Goal: Task Accomplishment & Management: Use online tool/utility

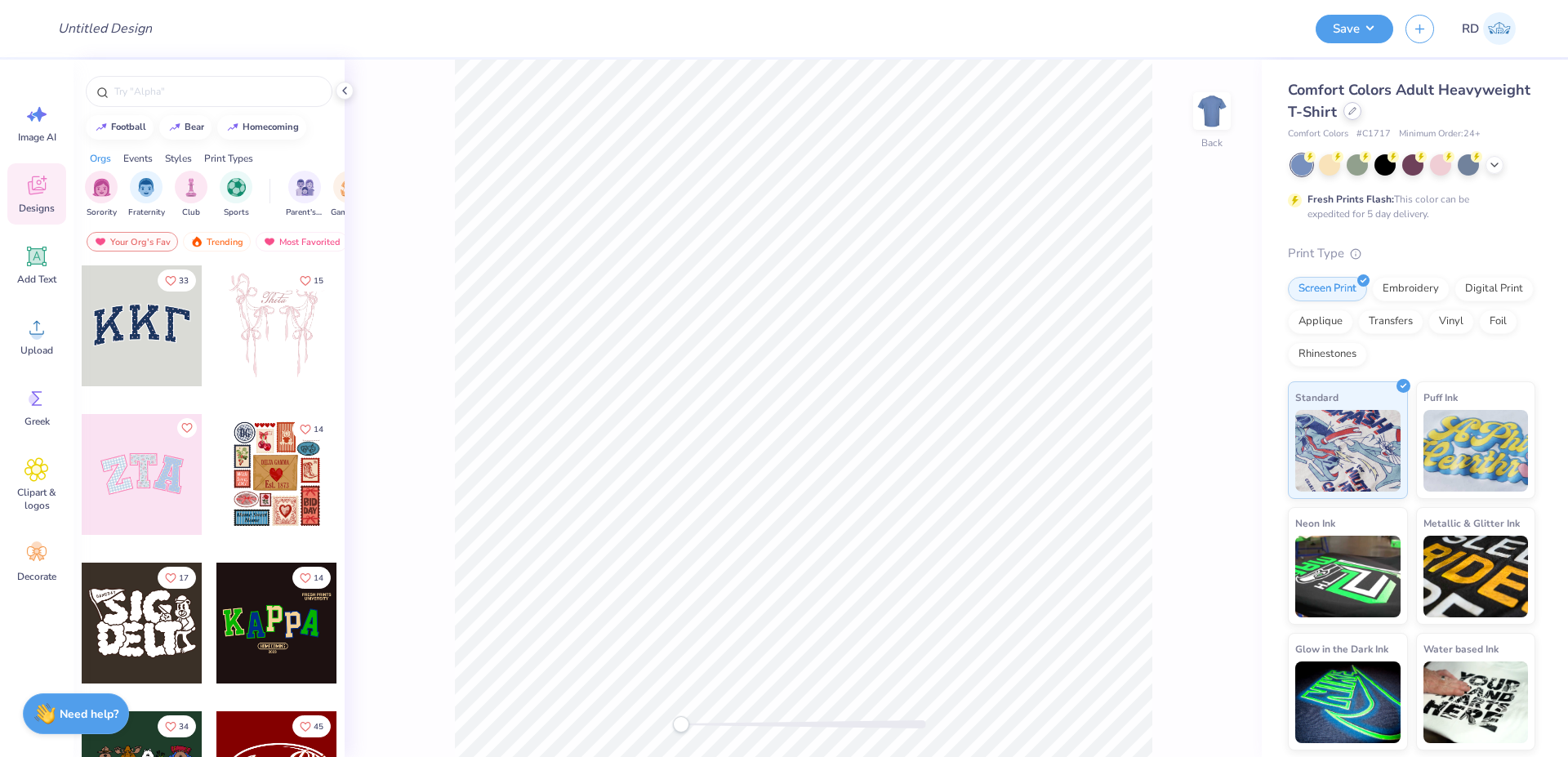
click at [1356, 114] on div at bounding box center [1352, 111] width 18 height 18
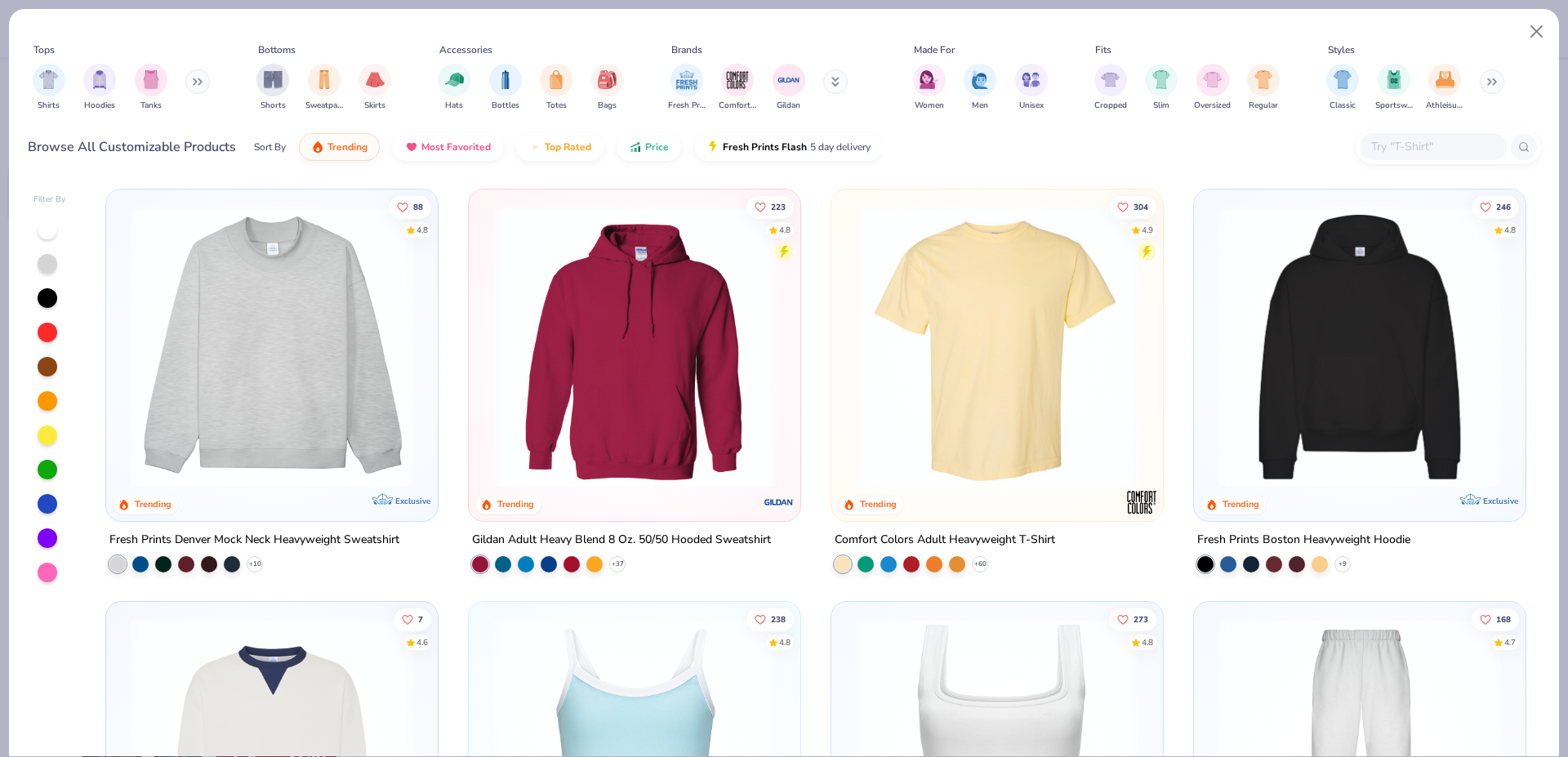
click at [1304, 349] on img at bounding box center [1360, 346] width 299 height 282
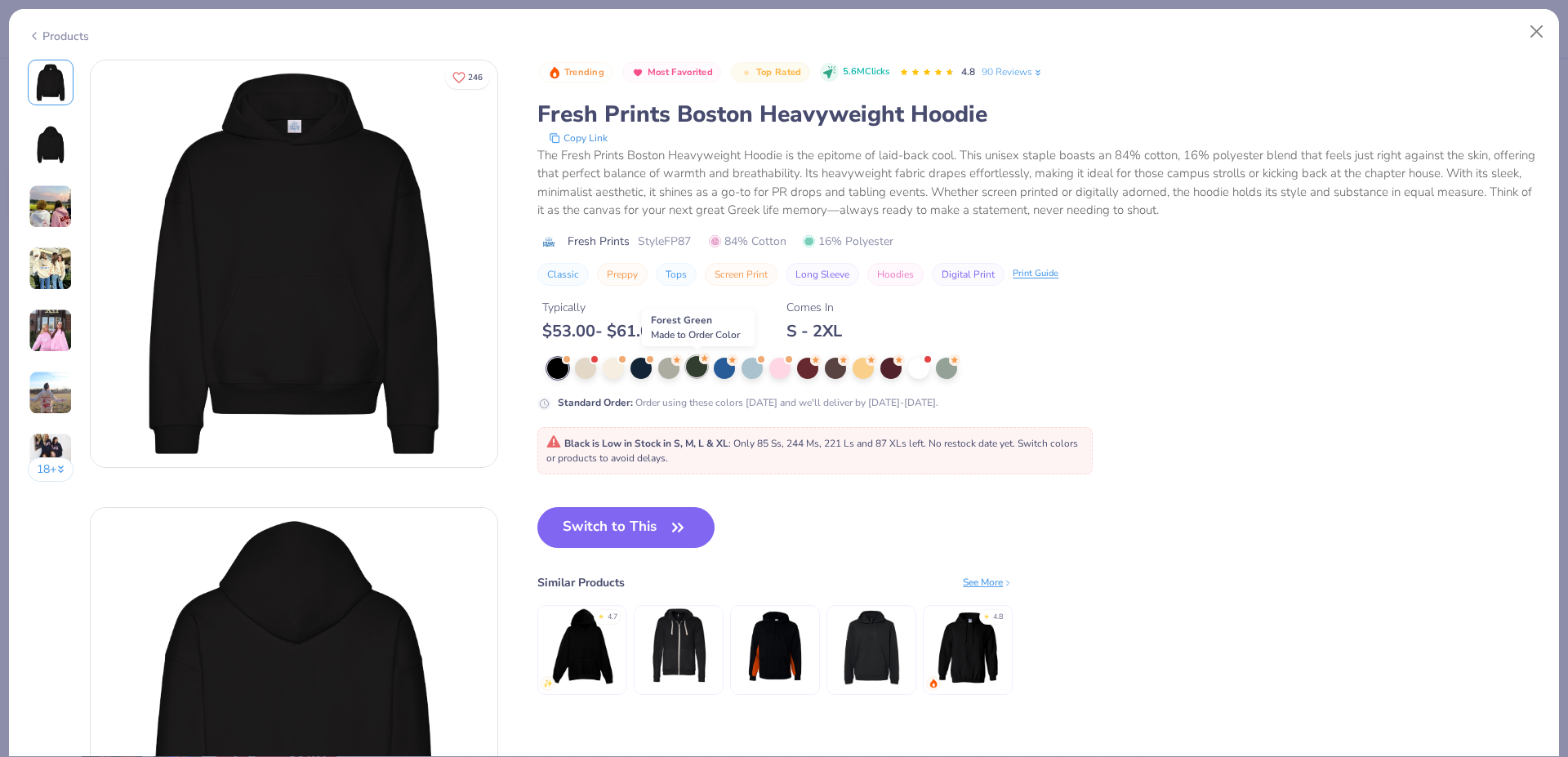
click at [696, 363] on div at bounding box center [696, 366] width 21 height 21
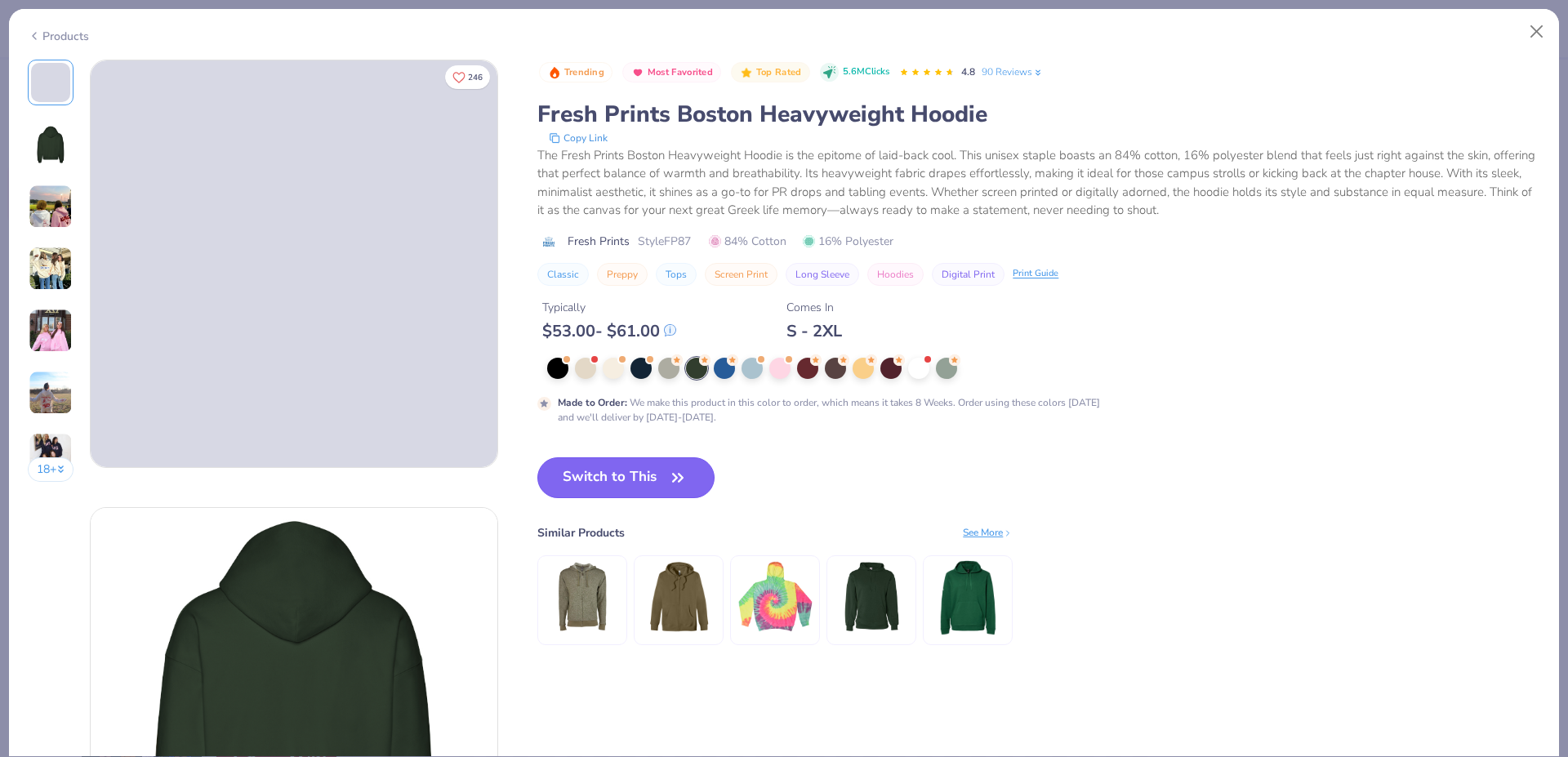
click at [612, 474] on button "Switch to This" at bounding box center [626, 478] width 177 height 41
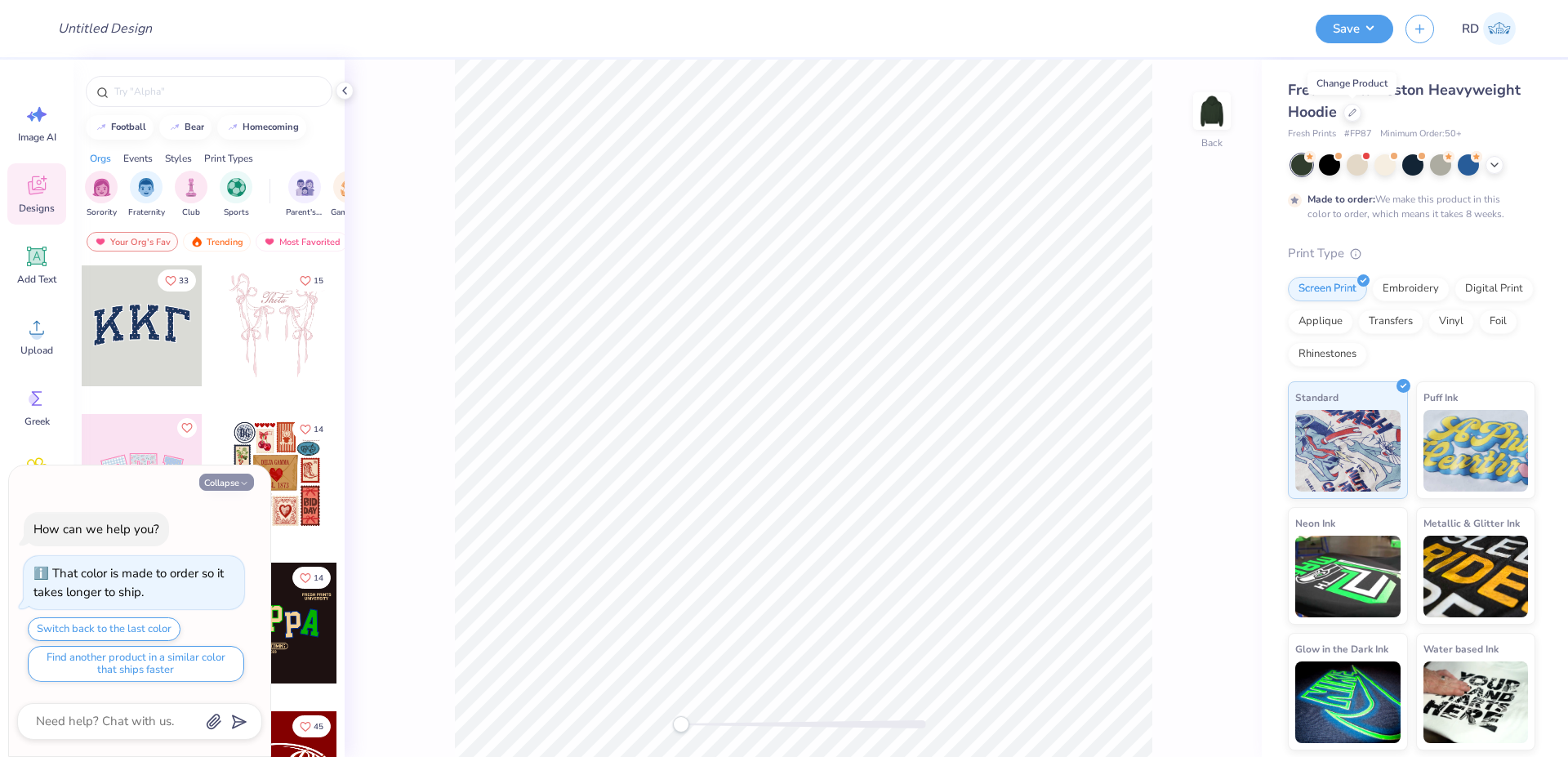
click at [241, 482] on icon "button" at bounding box center [243, 483] width 9 height 9
type textarea "x"
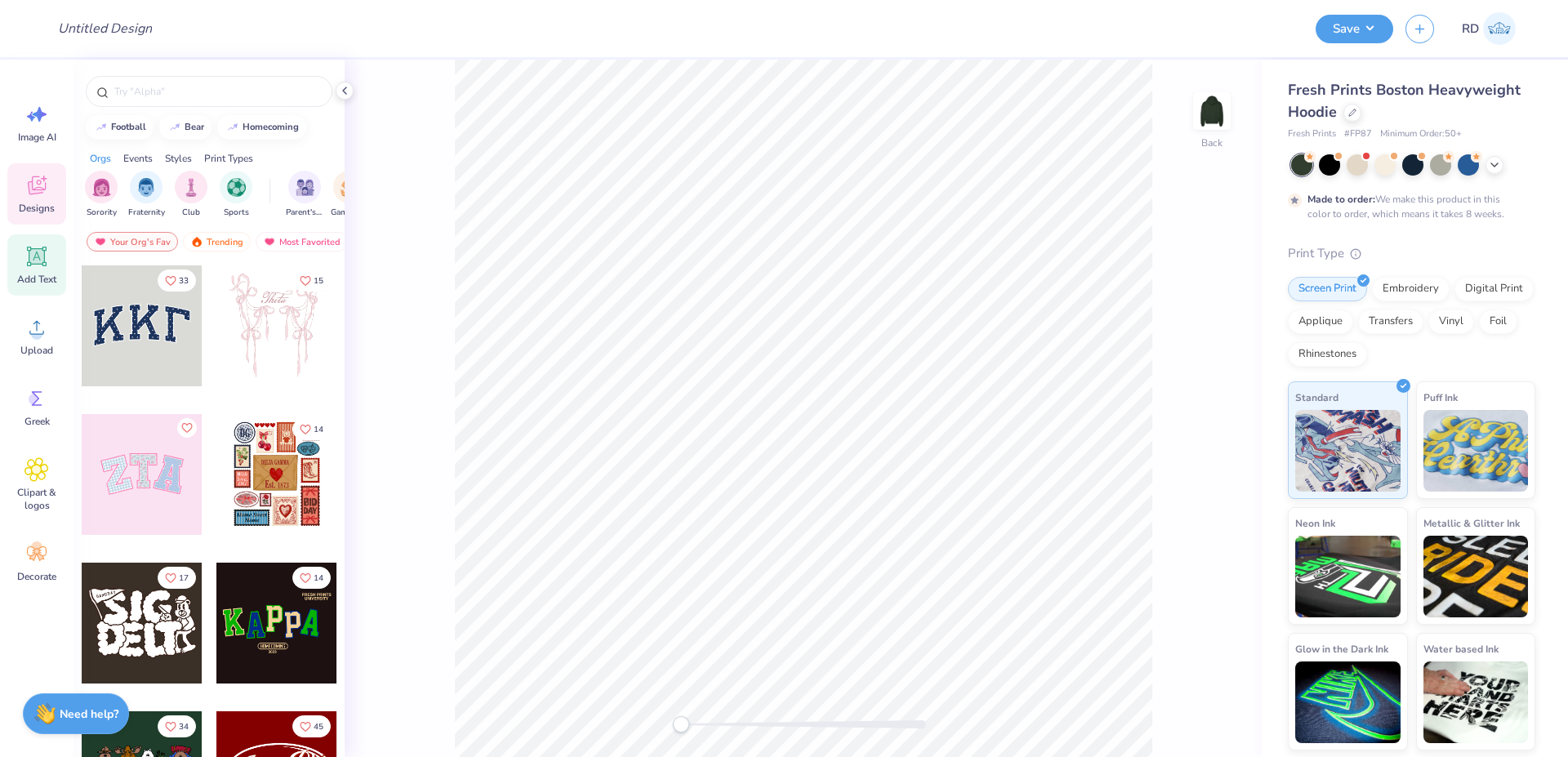
click at [40, 254] on icon at bounding box center [37, 257] width 15 height 15
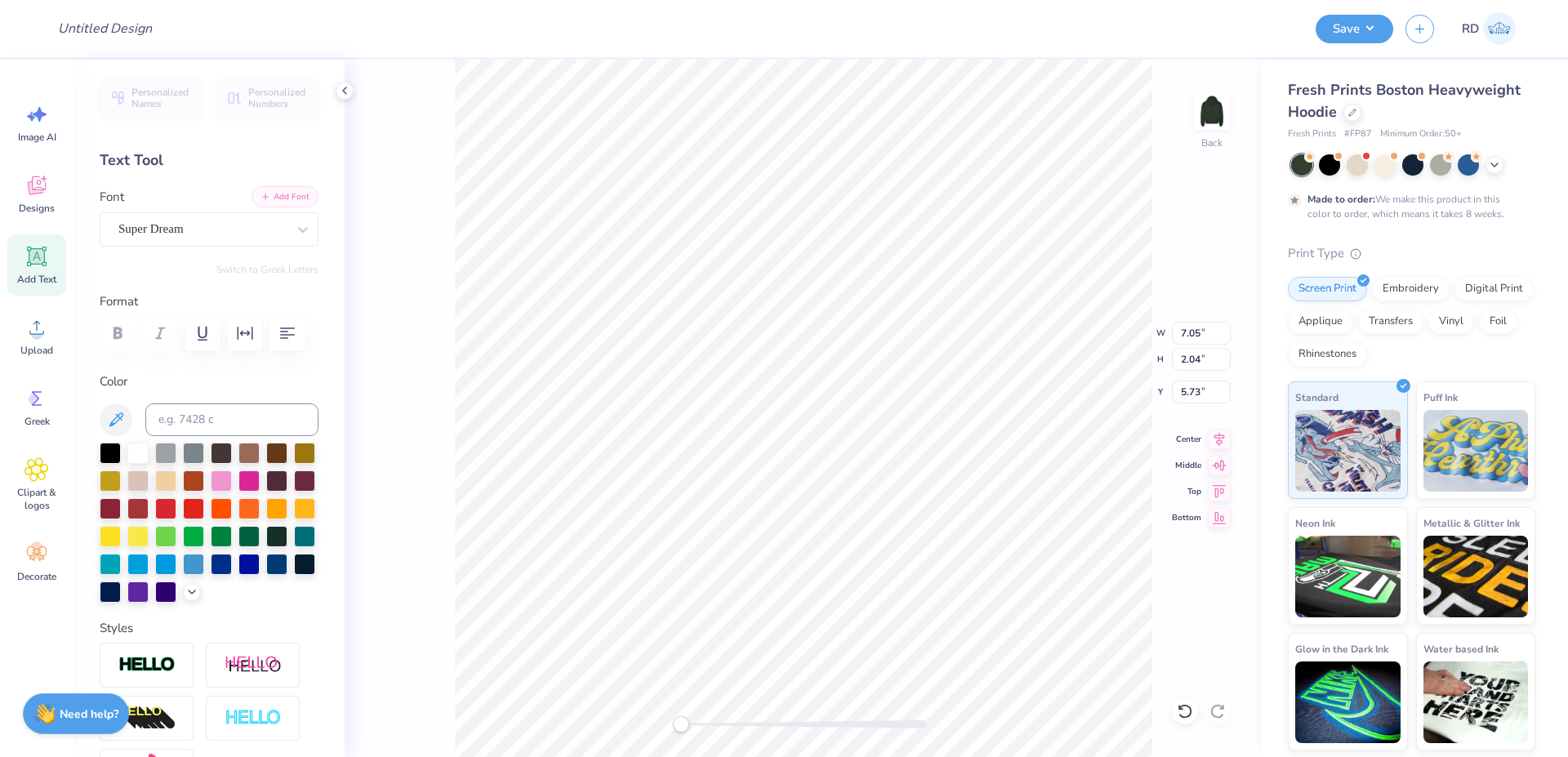
click at [276, 198] on button "Add Font" at bounding box center [285, 196] width 67 height 21
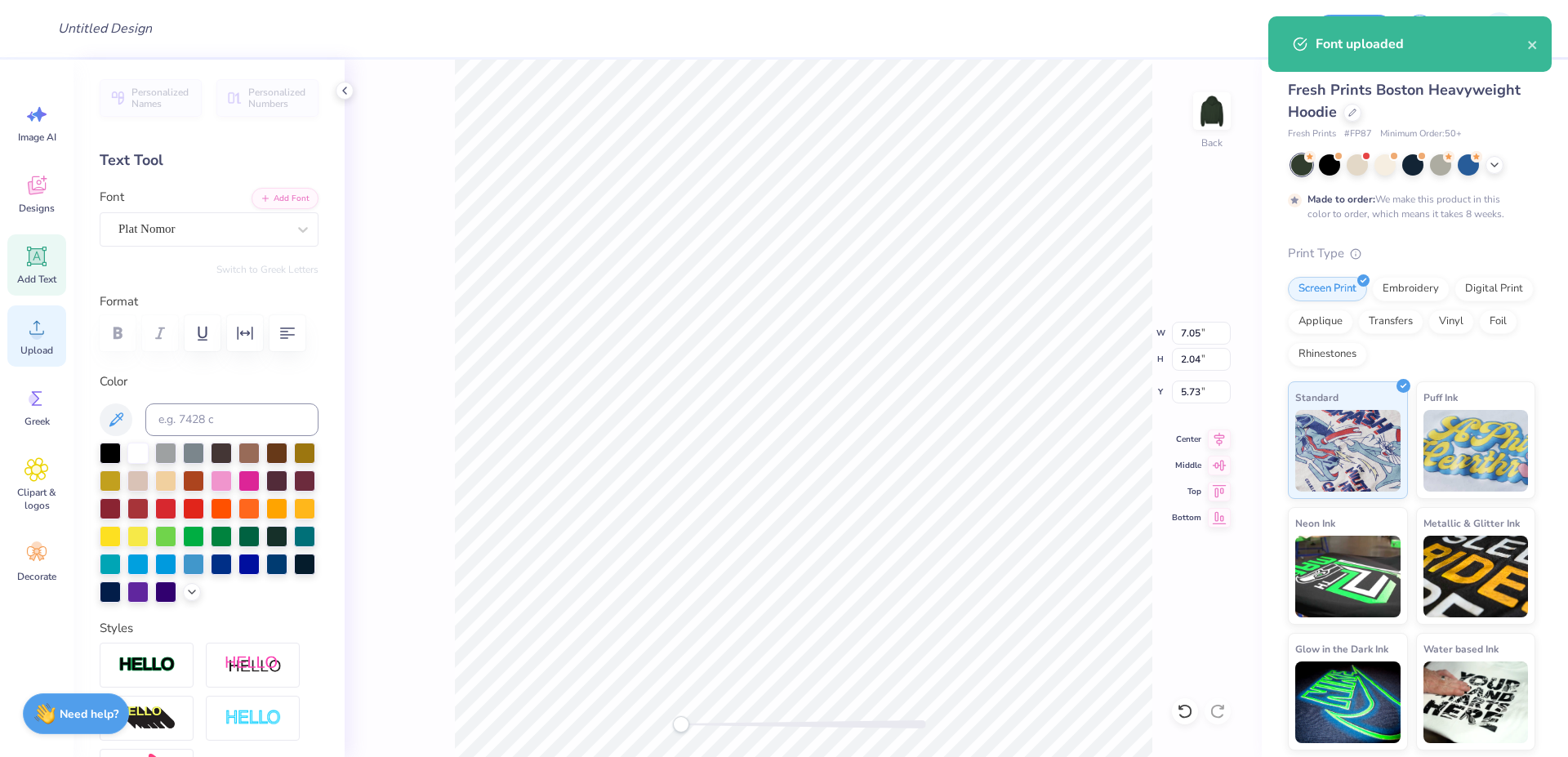
click at [46, 334] on icon at bounding box center [37, 327] width 25 height 25
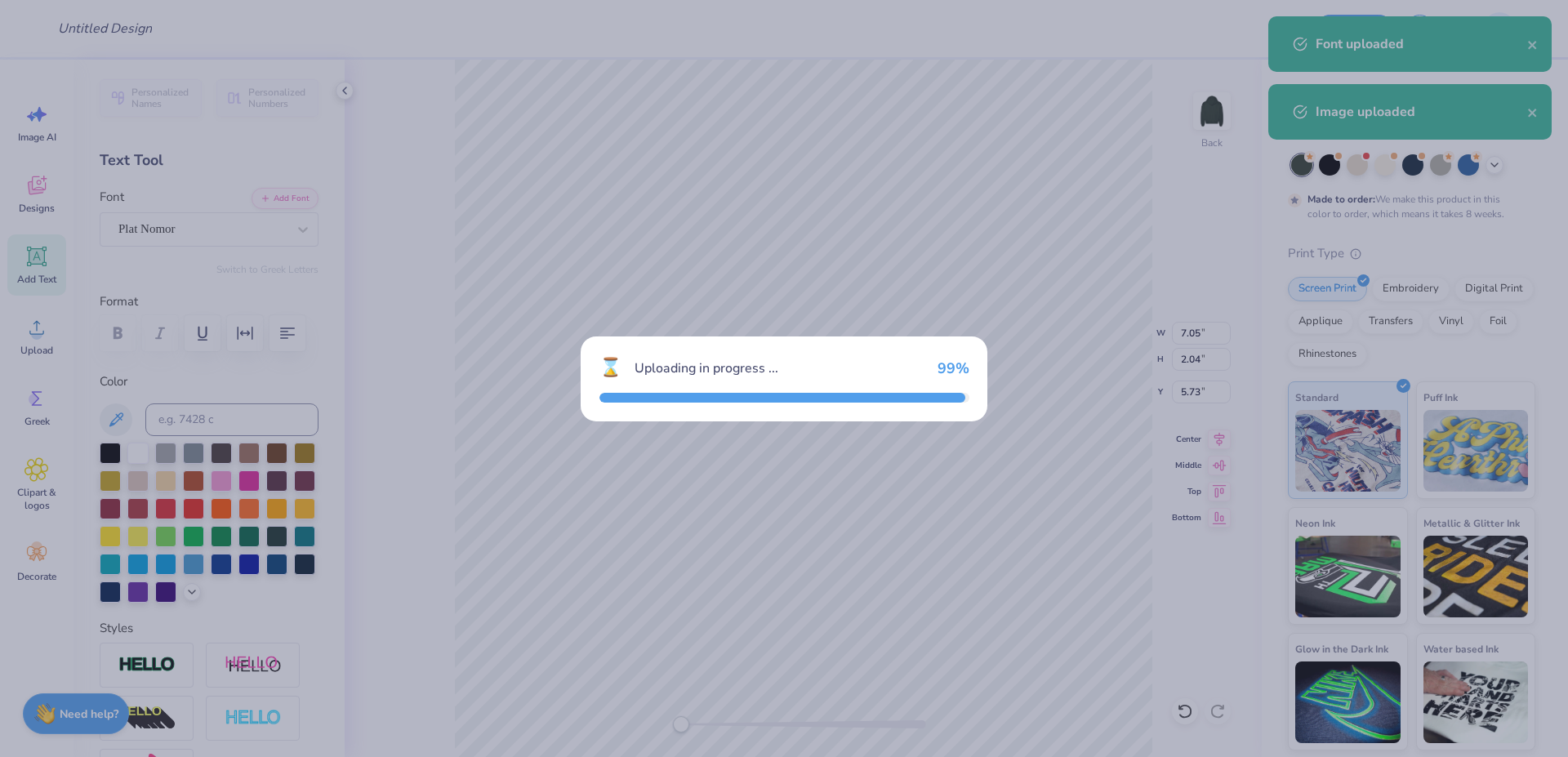
type input "8.28"
type input "4.31"
type input "4.60"
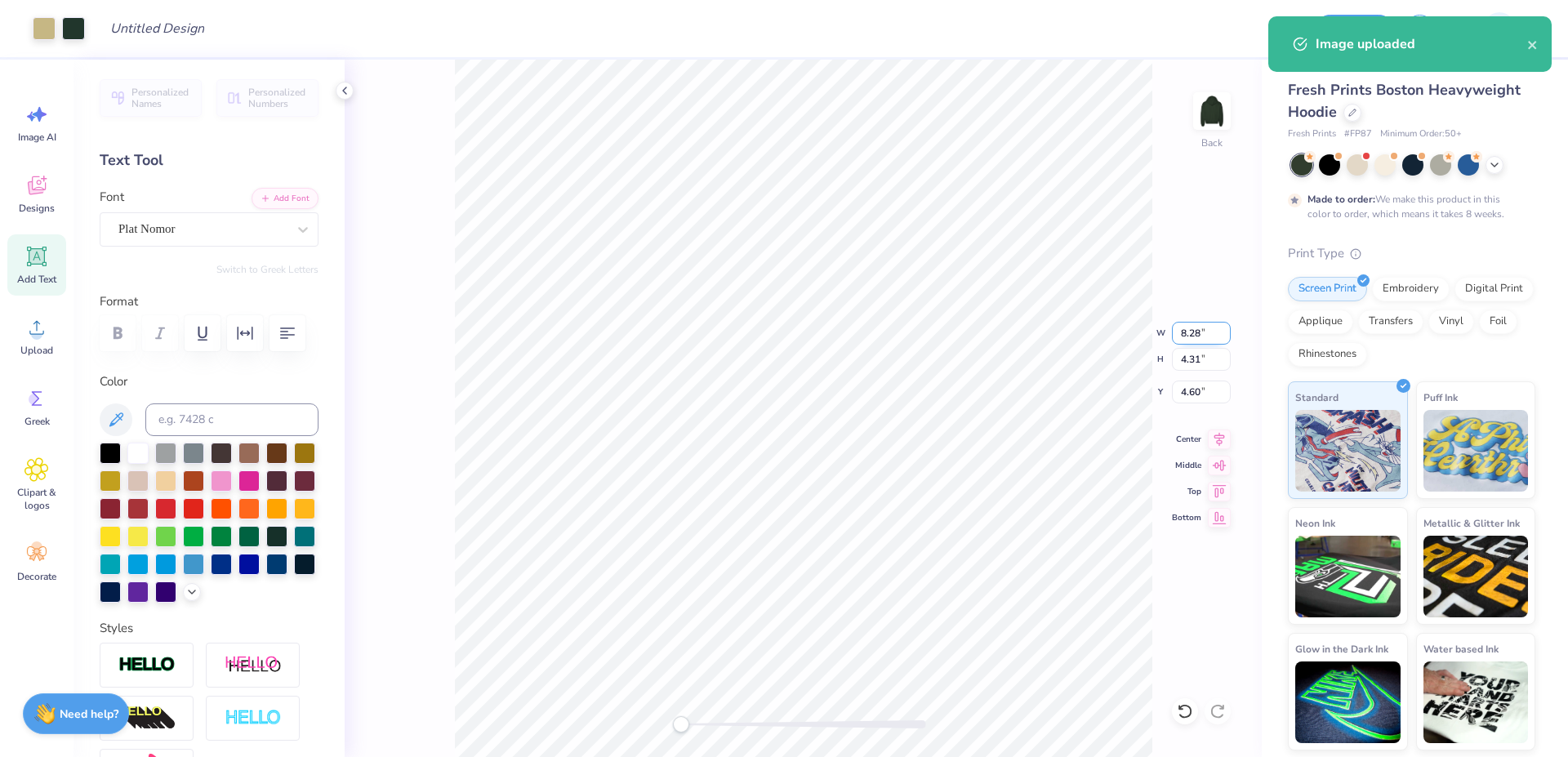
click at [1202, 329] on input "8.28" at bounding box center [1201, 333] width 59 height 23
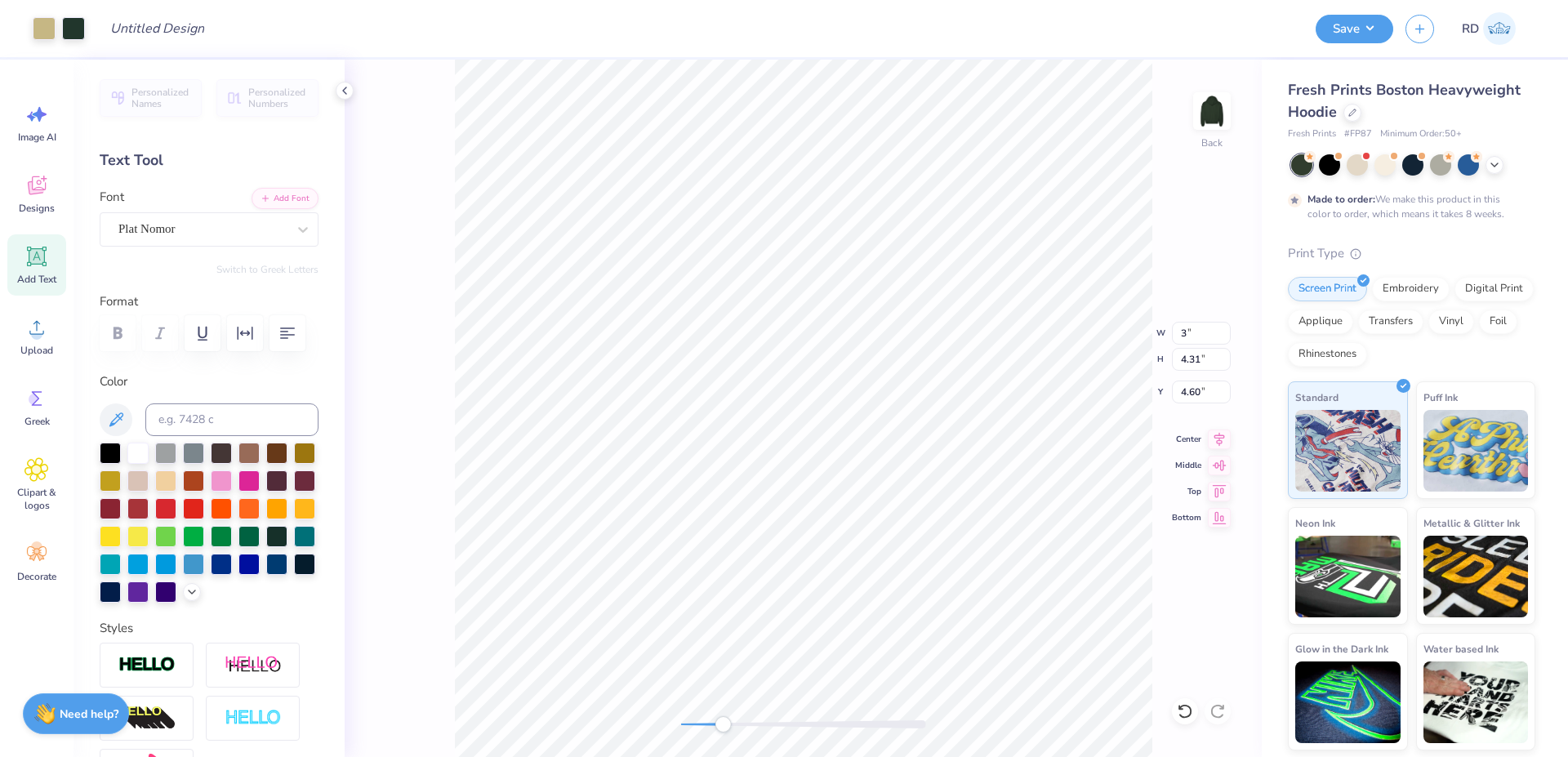
click at [723, 719] on div at bounding box center [803, 724] width 245 height 16
click at [1208, 334] on input "3" at bounding box center [1201, 333] width 59 height 23
type input "3.5"
click at [1206, 332] on input "3.00" at bounding box center [1201, 333] width 59 height 23
type input "3.5"
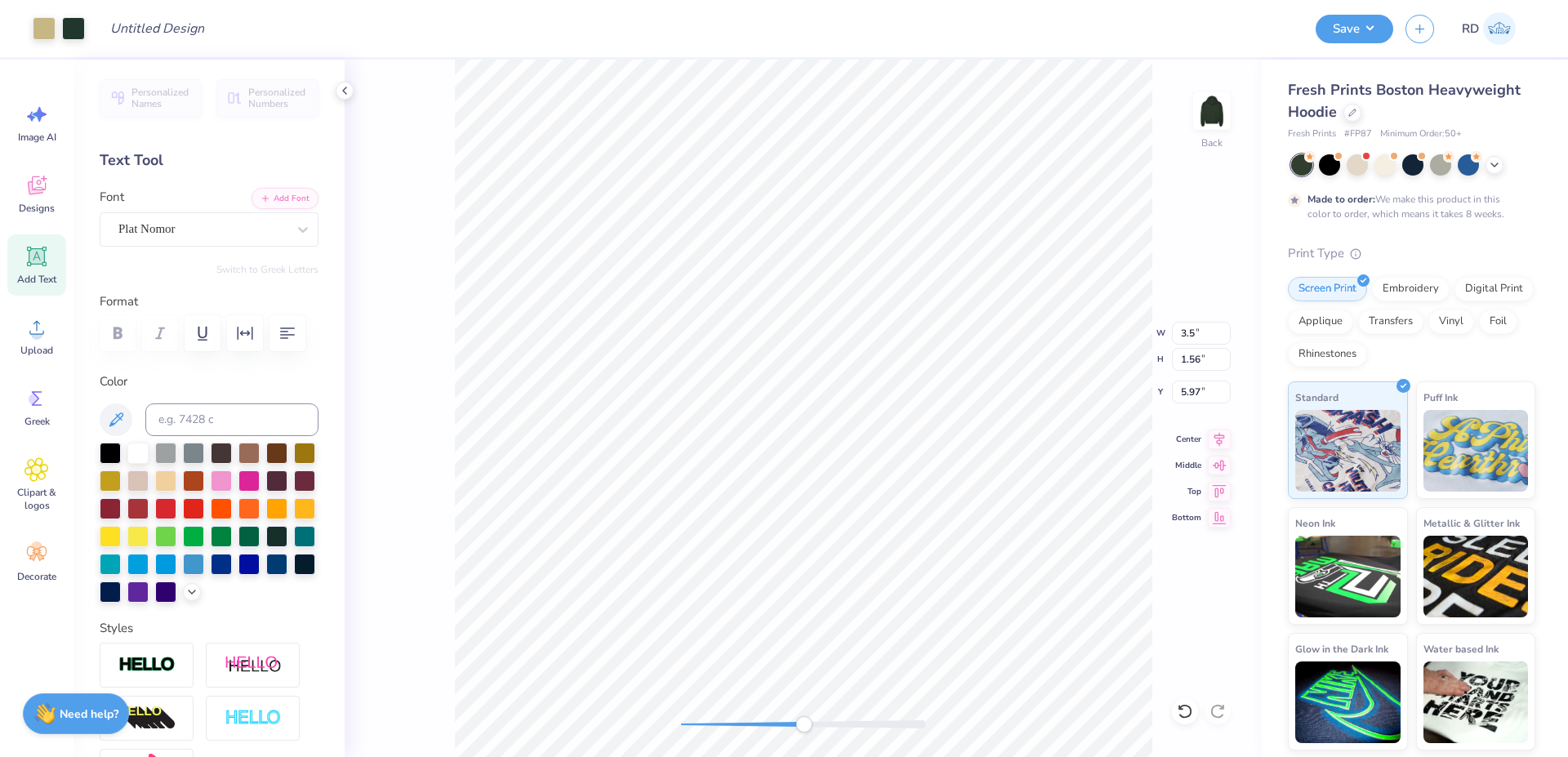
click at [804, 715] on div "Back W 3.5 3.5 " H 1.56 1.56 " Y 5.97 5.97 " Center Middle Top Bottom" at bounding box center [803, 408] width 917 height 697
type textarea "LAMBDA CHI"
type input "7.22"
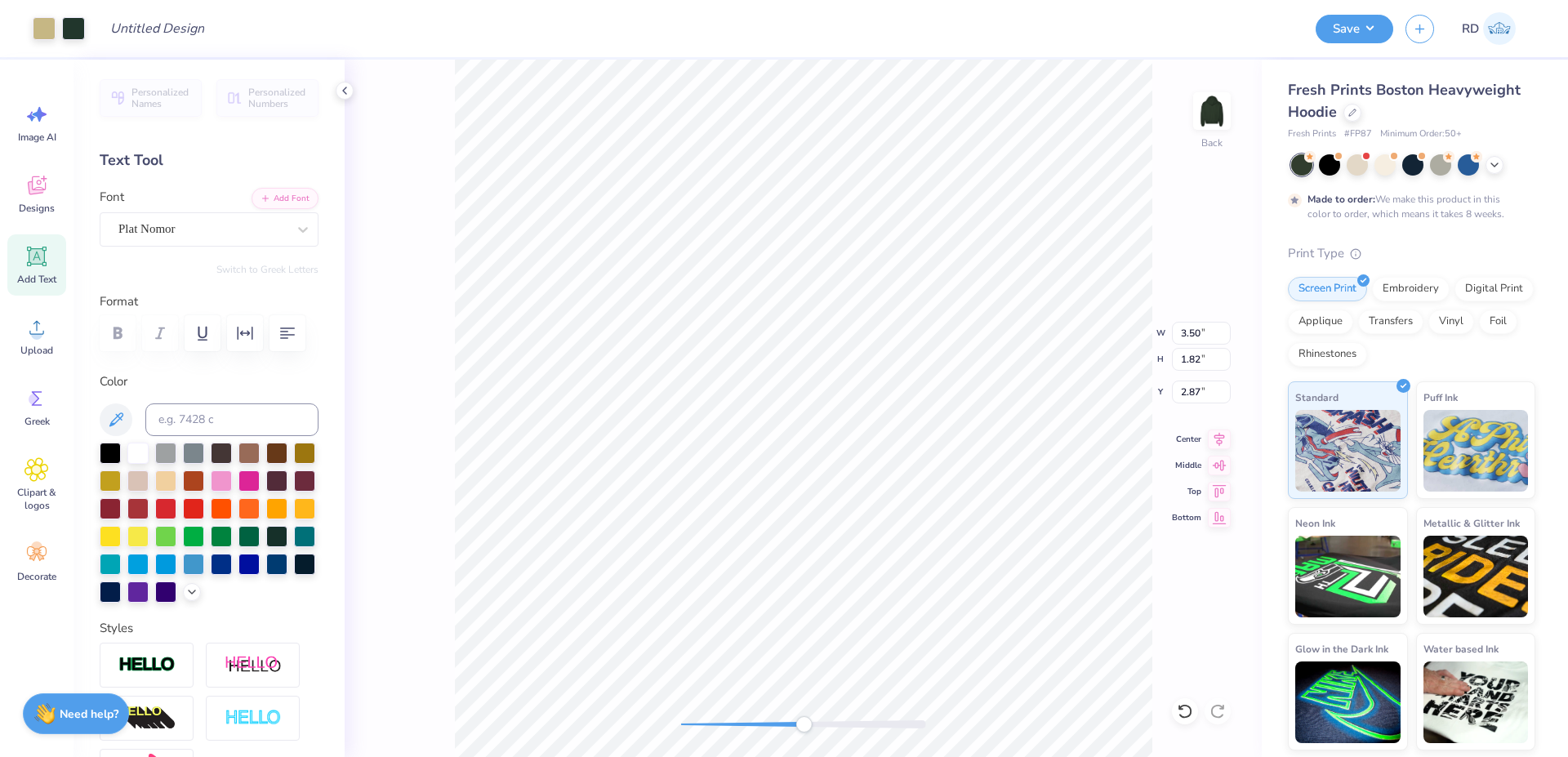
type input "1.29"
type input "5.76"
click at [1201, 338] on input "7.22" at bounding box center [1201, 333] width 59 height 23
type input "2"
click at [1206, 332] on input "7.22" at bounding box center [1201, 333] width 59 height 23
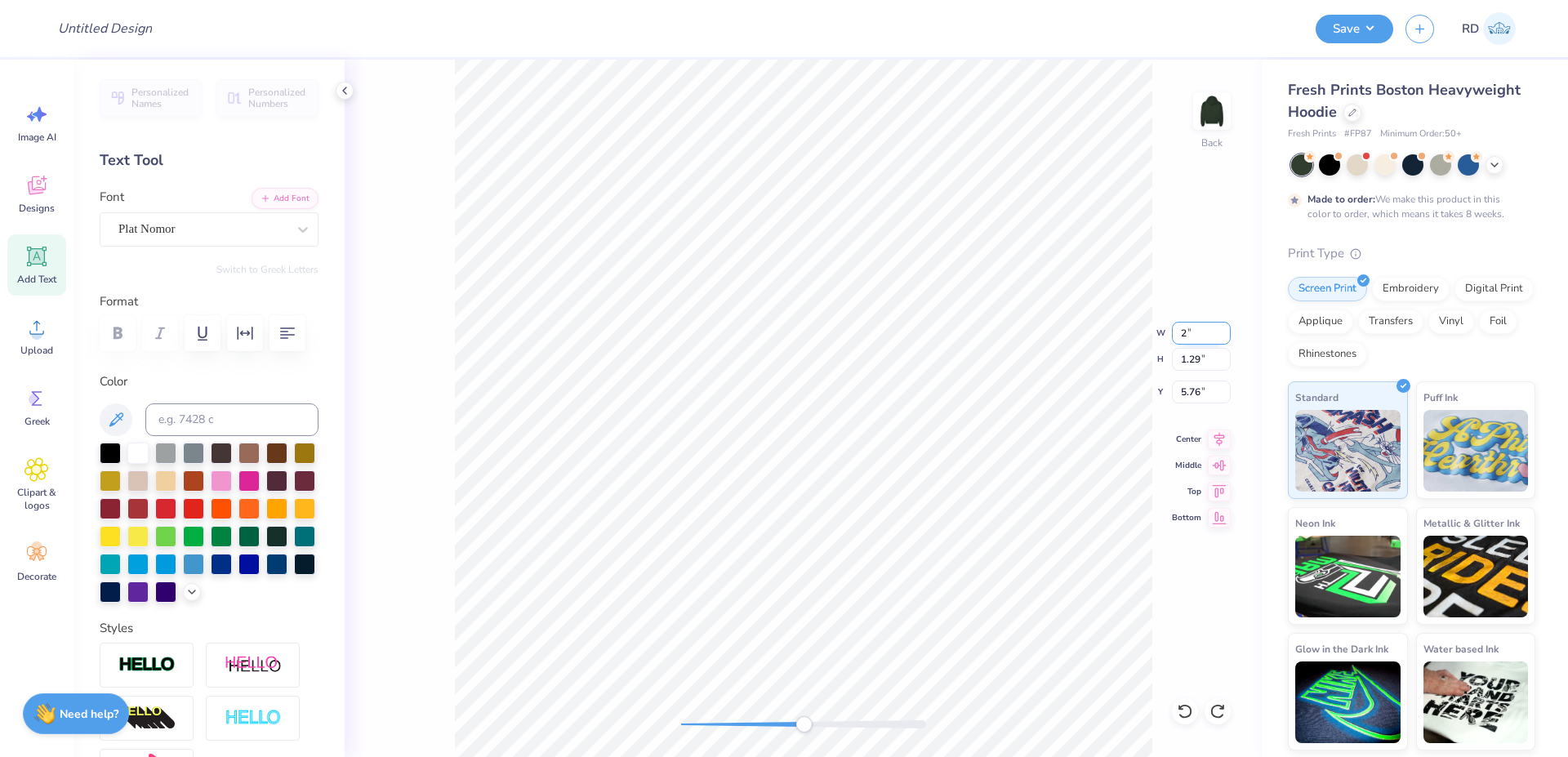
type input "2"
click at [241, 332] on icon "button" at bounding box center [245, 333] width 20 height 20
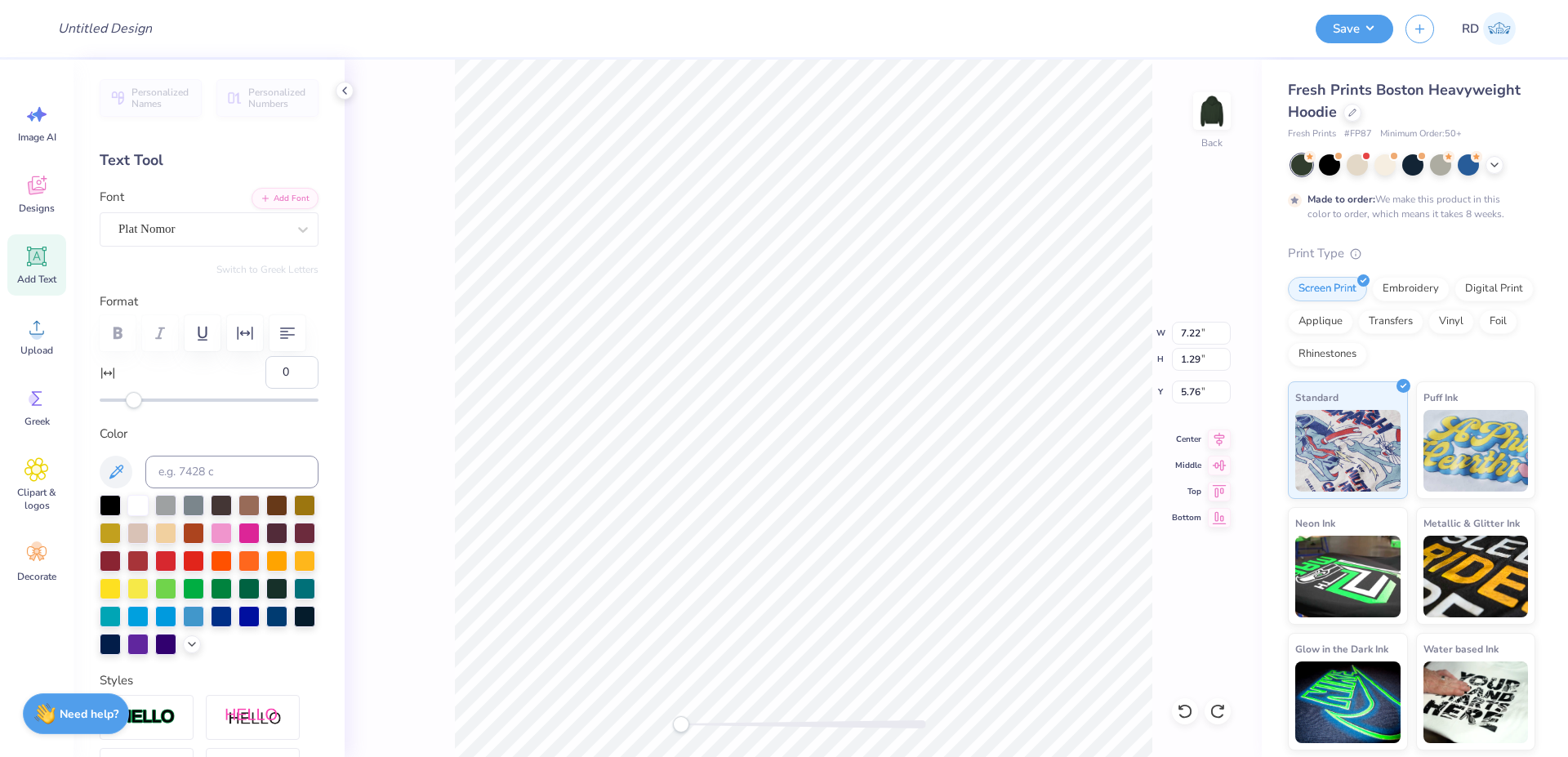
drag, startPoint x: 271, startPoint y: 411, endPoint x: 236, endPoint y: 406, distance: 35.4
click at [265, 389] on input "0" at bounding box center [292, 372] width 53 height 32
type input "10"
drag, startPoint x: 719, startPoint y: 720, endPoint x: 737, endPoint y: 720, distance: 18.0
click at [737, 720] on div at bounding box center [803, 725] width 245 height 9
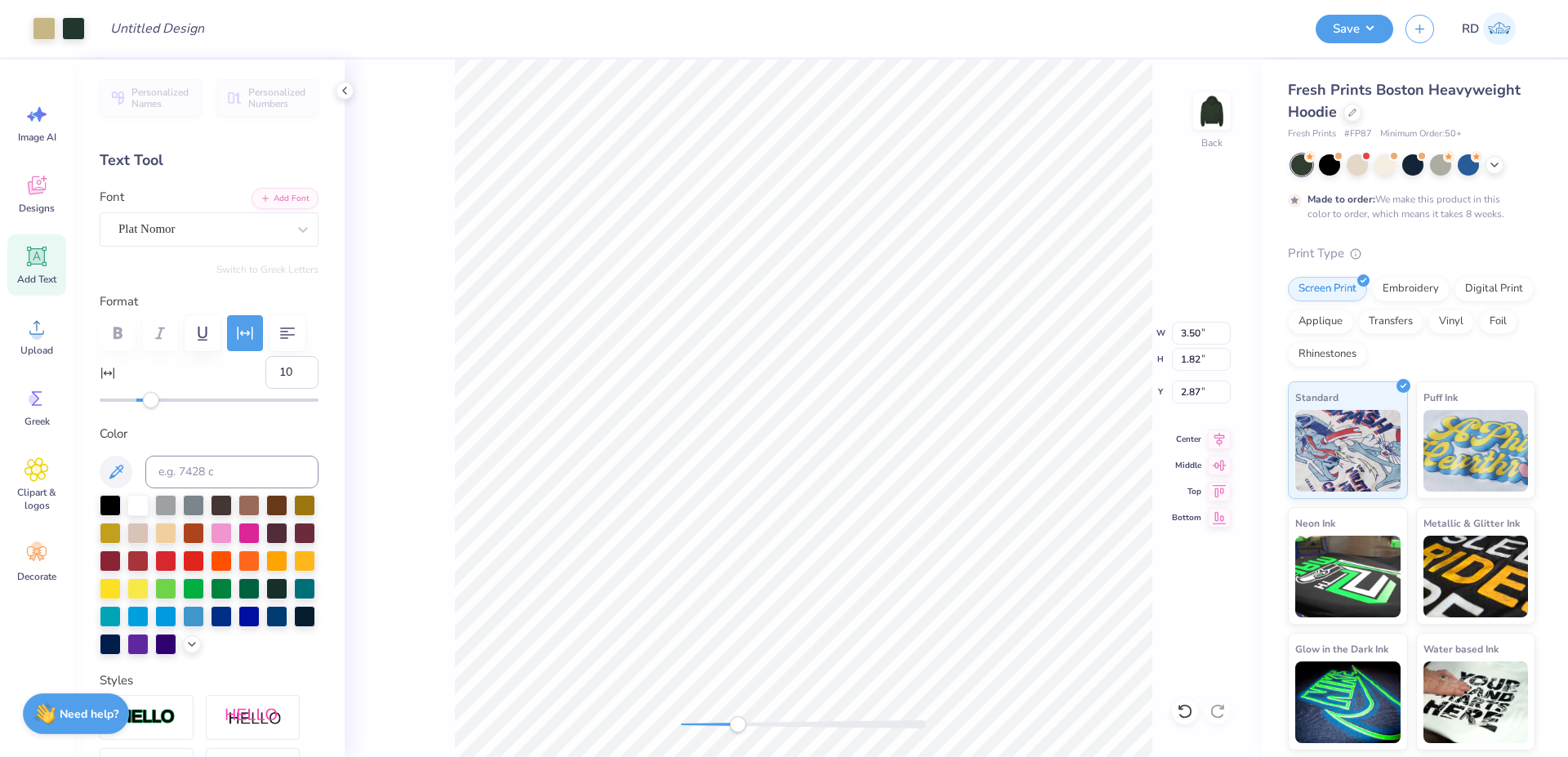
type input "3.50"
type input "1.82"
type input "2.87"
click at [1160, 467] on div "Back W 3.50 3.50 " H 1.82 1.82 " Y 2.87 2.87 " Center [GEOGRAPHIC_DATA]" at bounding box center [803, 408] width 917 height 697
click at [1215, 433] on icon at bounding box center [1219, 437] width 23 height 20
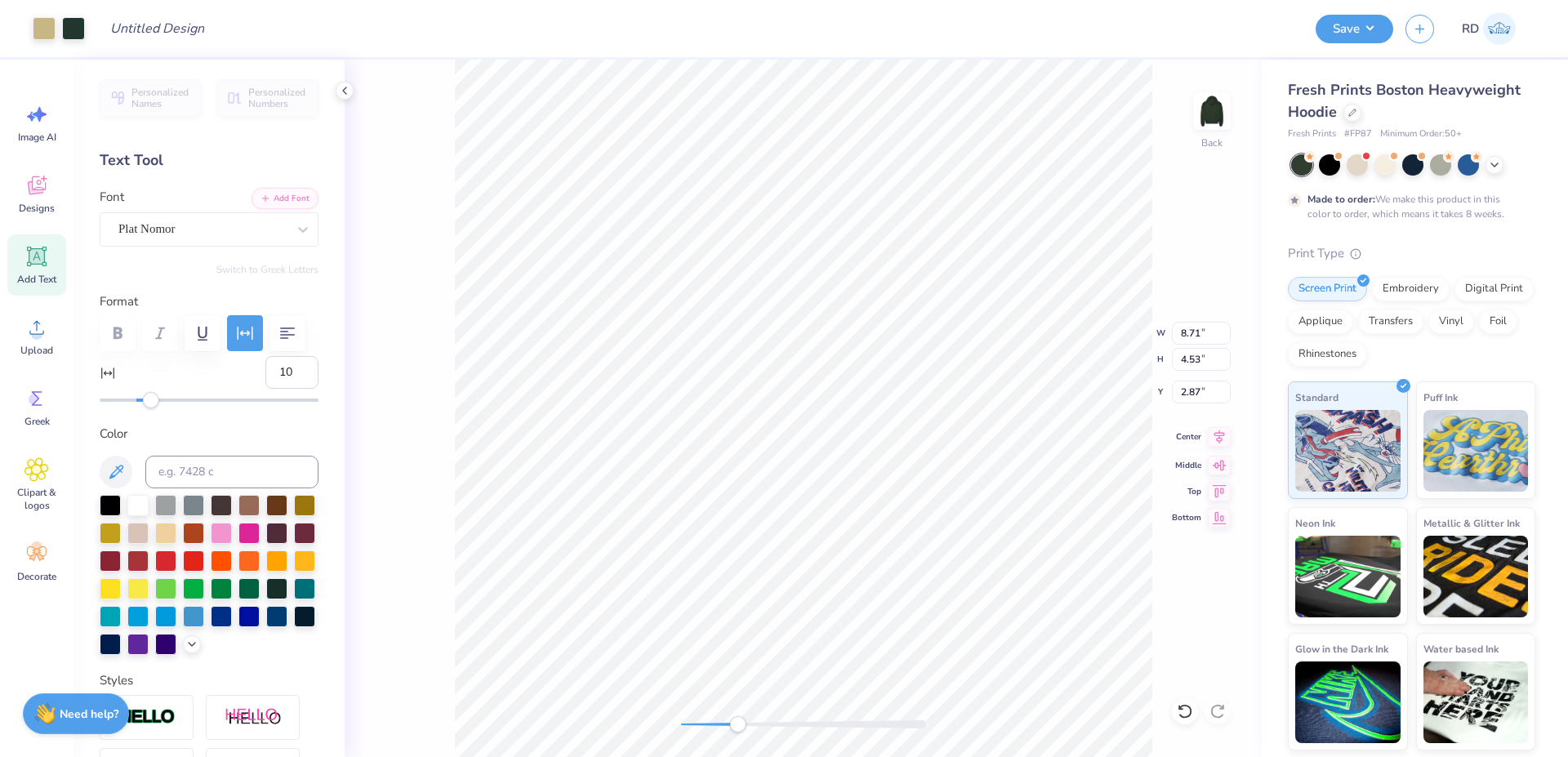
click at [1222, 435] on icon at bounding box center [1219, 436] width 10 height 14
click at [899, 737] on li "Send to Back" at bounding box center [923, 737] width 128 height 32
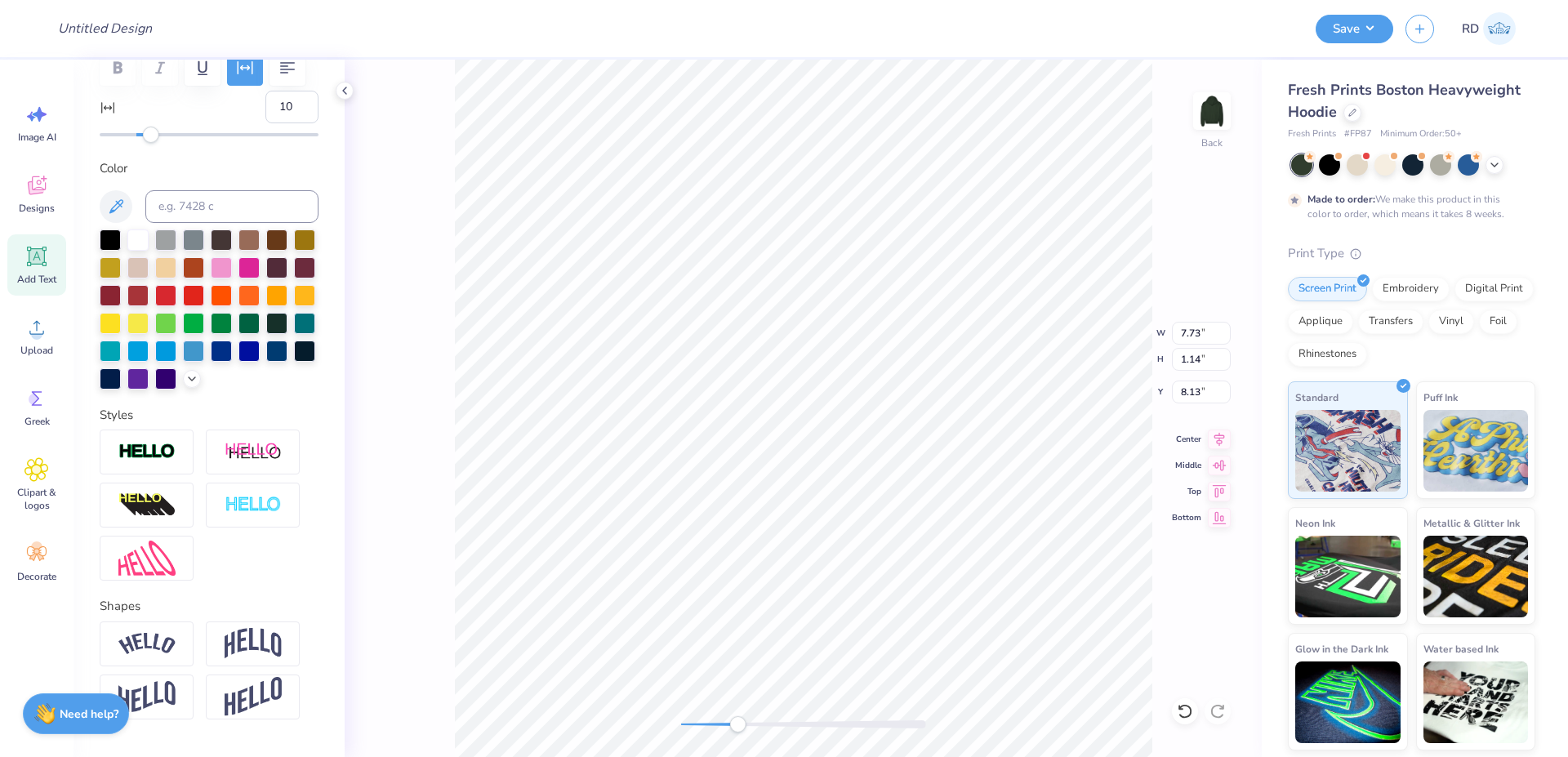
scroll to position [294, 0]
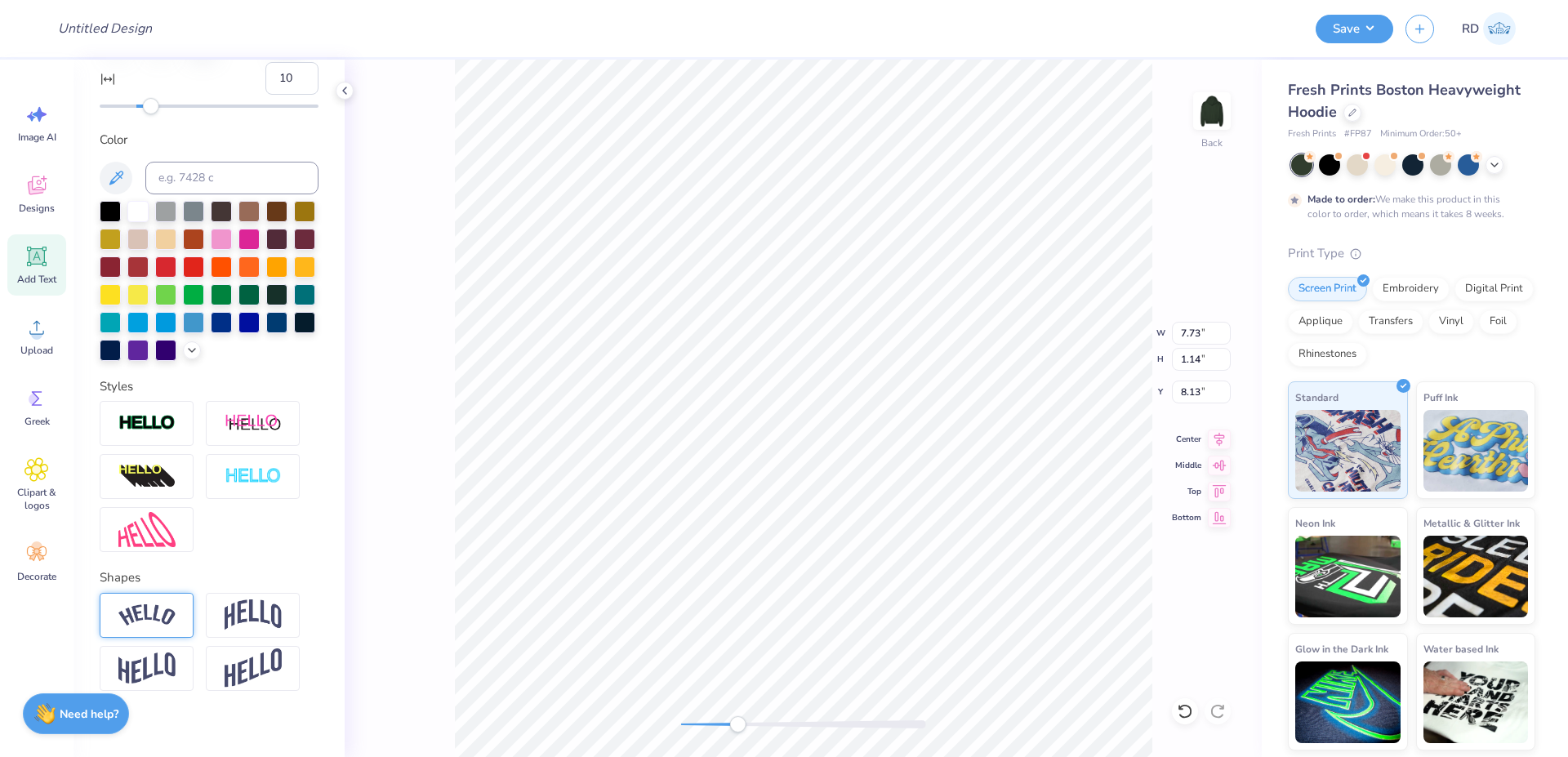
click at [118, 638] on div at bounding box center [147, 615] width 94 height 45
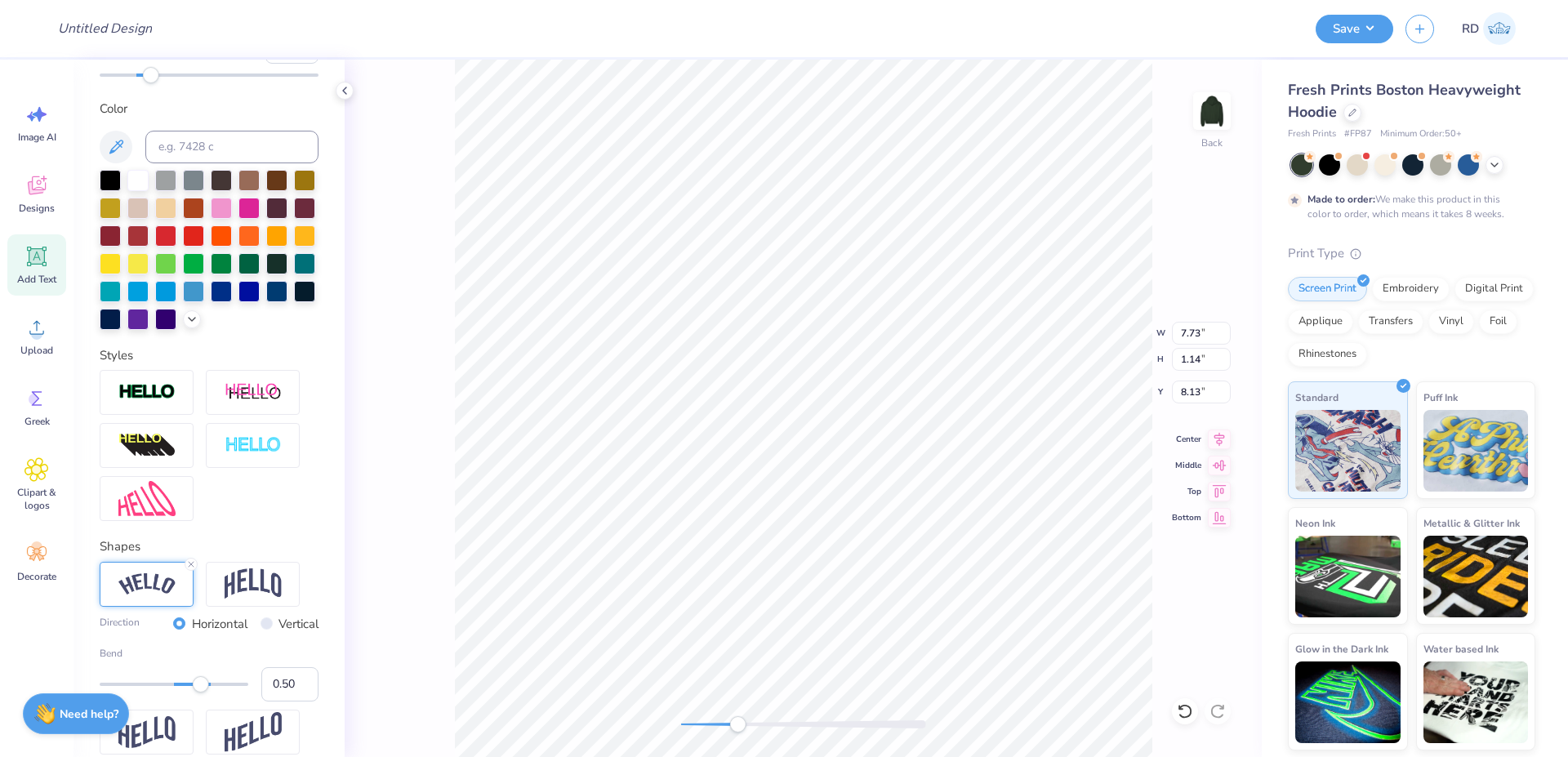
scroll to position [392, 0]
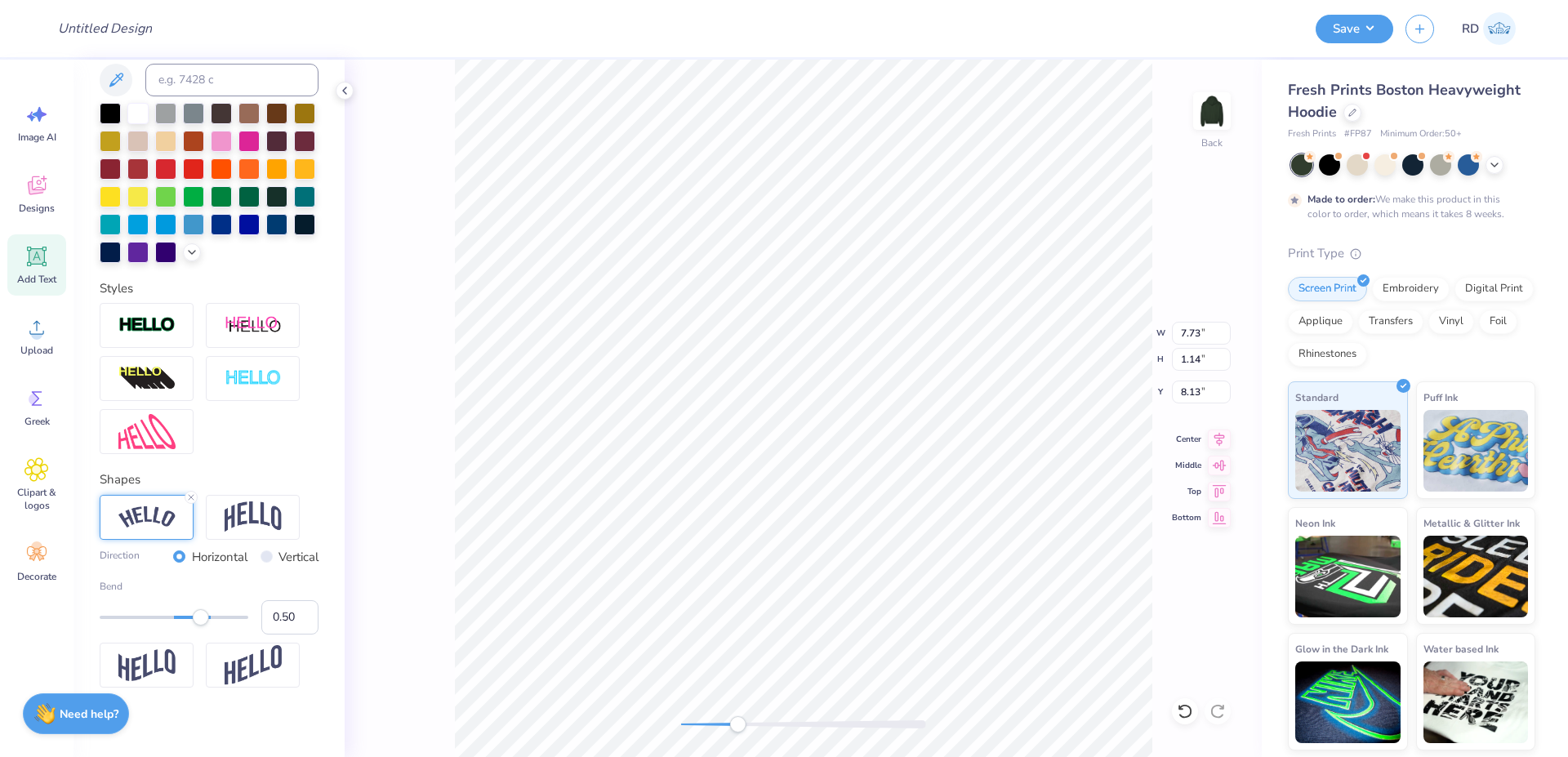
drag, startPoint x: 268, startPoint y: 686, endPoint x: 328, endPoint y: 677, distance: 60.7
click at [318, 635] on input "0.50" at bounding box center [289, 618] width 57 height 34
type input "0.35"
click at [191, 503] on icon at bounding box center [190, 497] width 9 height 9
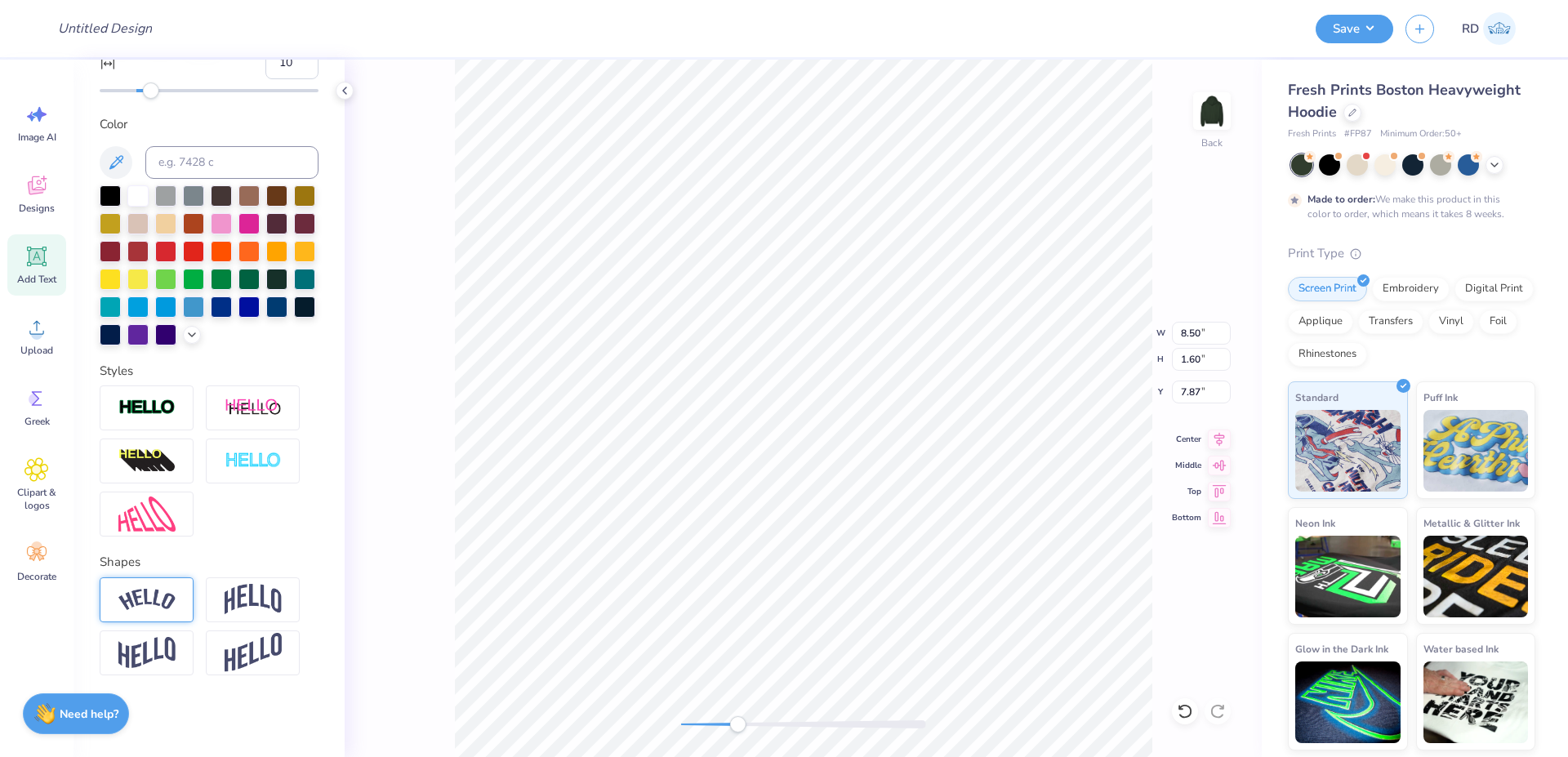
scroll to position [382, 0]
click at [250, 601] on img at bounding box center [253, 599] width 57 height 31
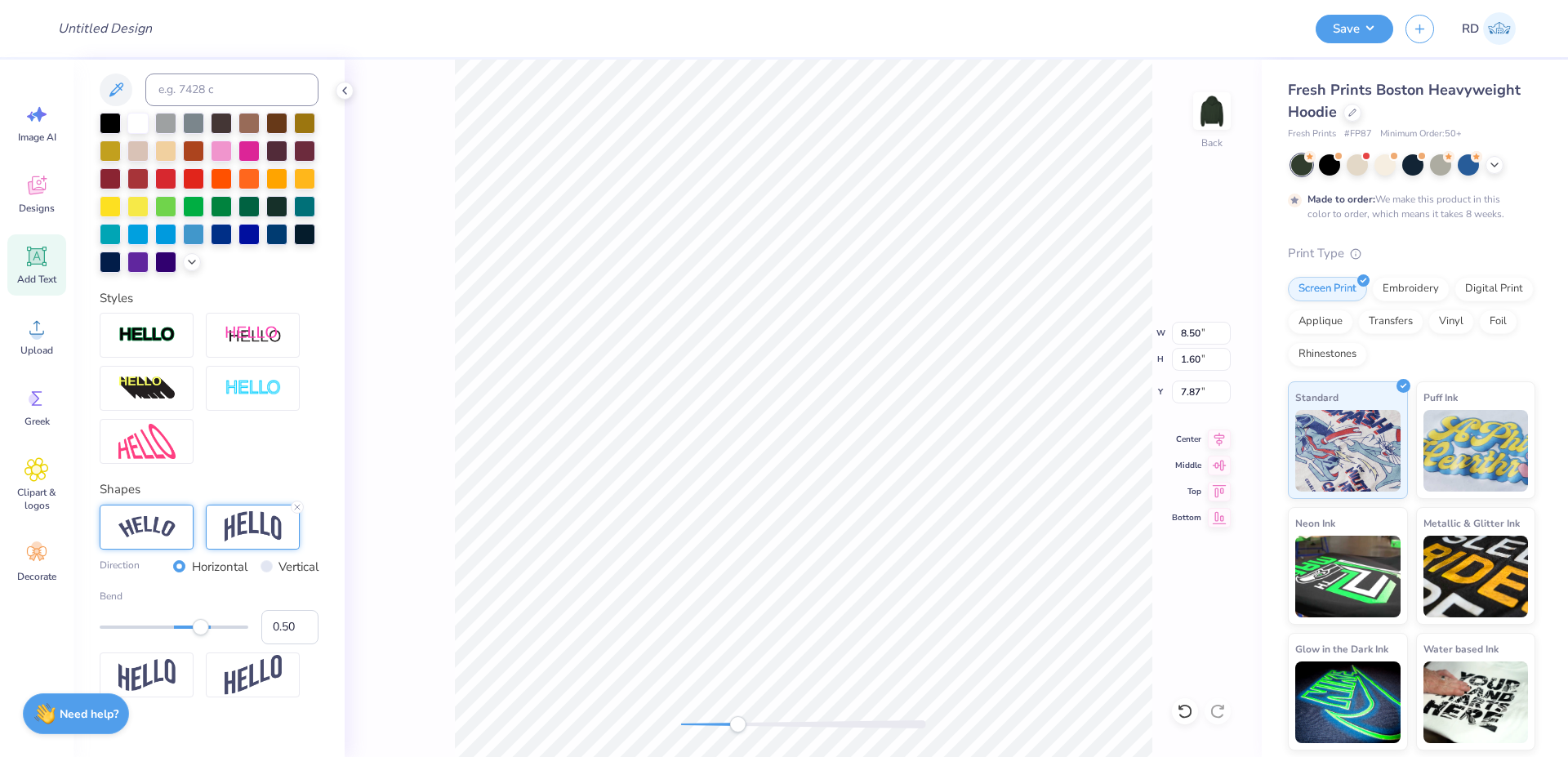
drag, startPoint x: 280, startPoint y: 699, endPoint x: 229, endPoint y: 692, distance: 51.5
click at [261, 644] on input "0.50" at bounding box center [289, 627] width 57 height 34
type input ".3"
click at [1216, 438] on icon at bounding box center [1219, 437] width 23 height 20
click at [1008, 411] on li "Duplicate" at bounding box center [1010, 405] width 128 height 32
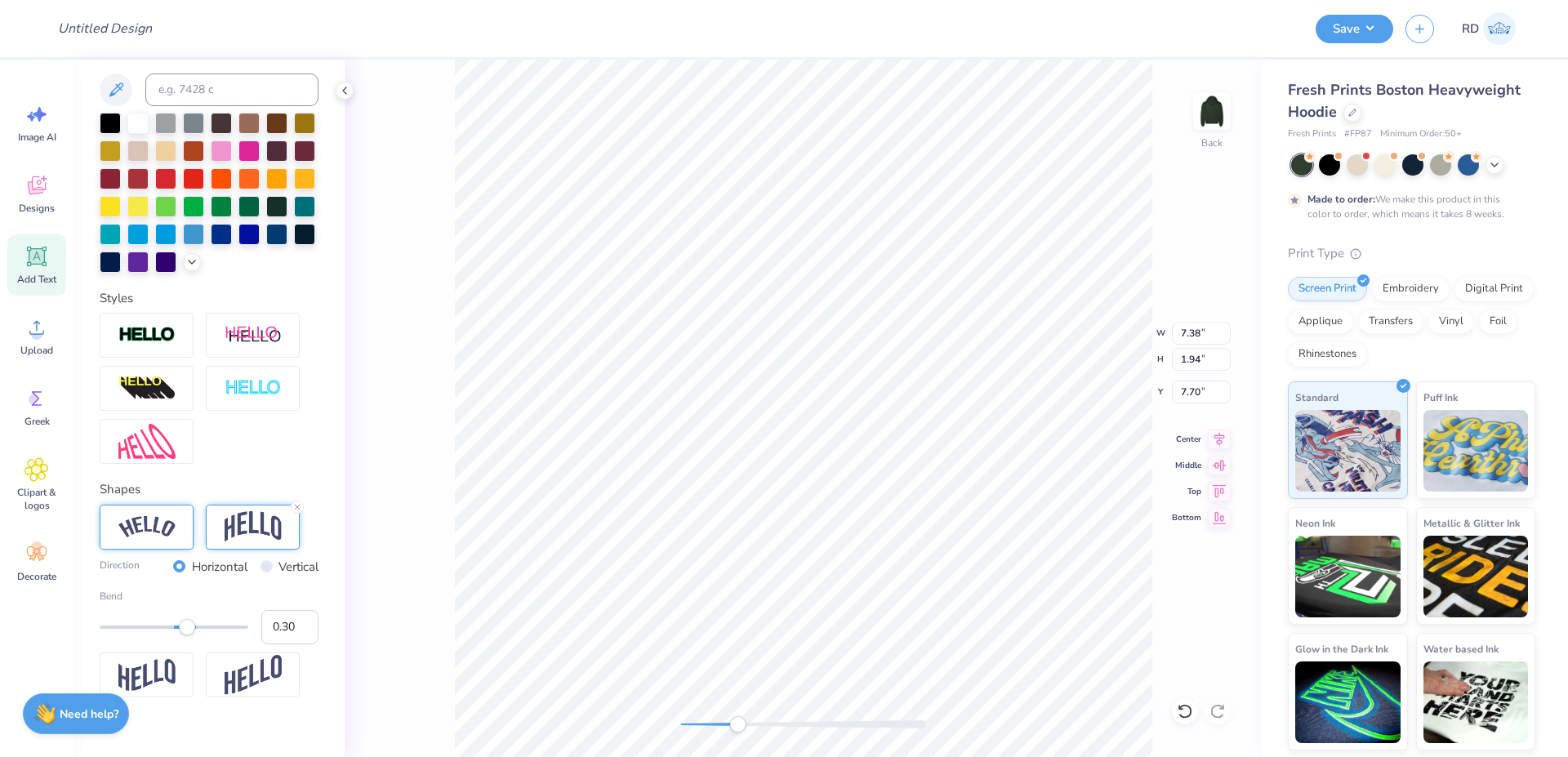
type input "7.70"
type input "2.03"
type input "3.87"
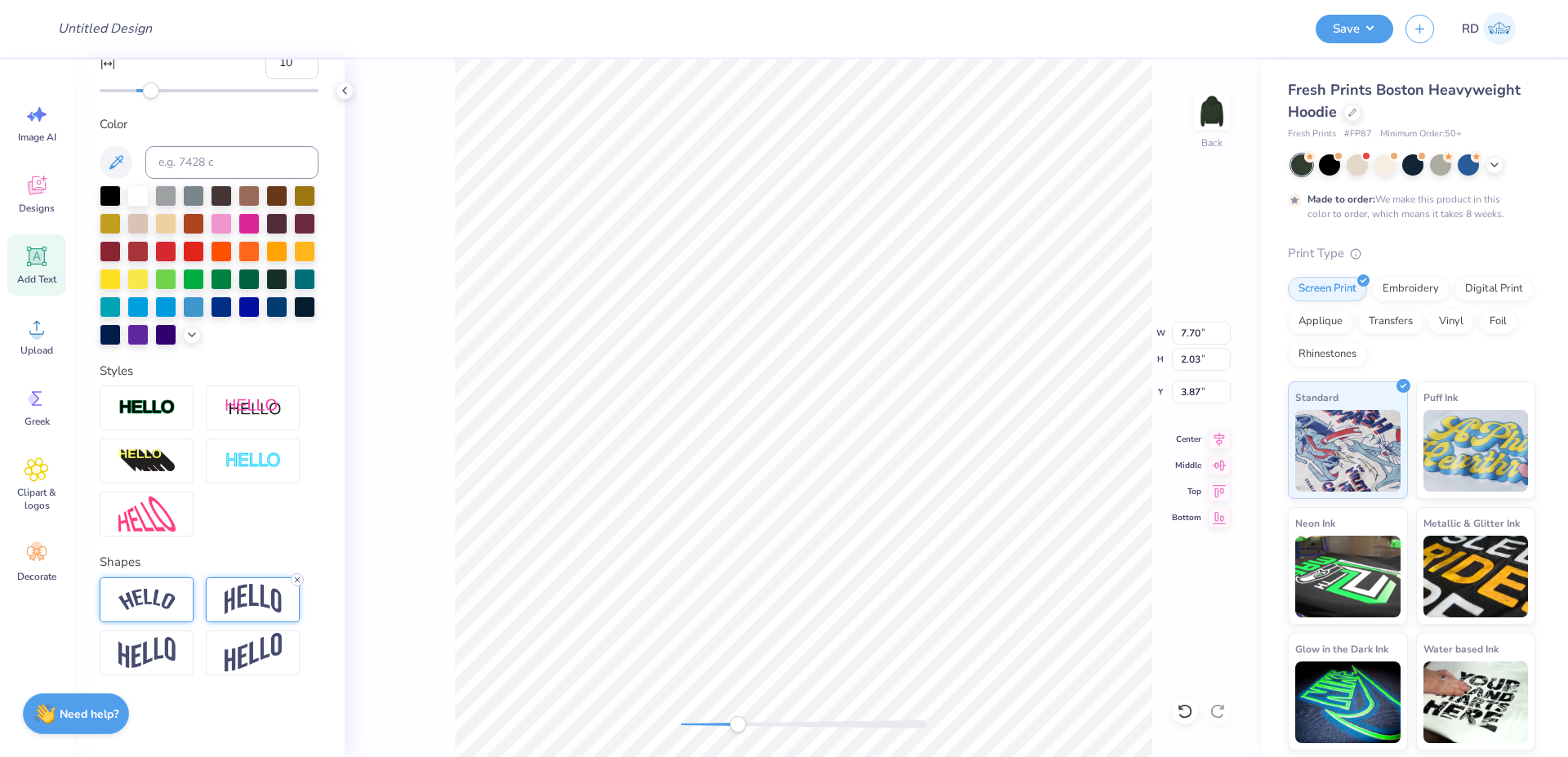
click at [294, 575] on icon at bounding box center [297, 579] width 9 height 9
type textarea "RUSH"
type input "3.18"
type input "1.13"
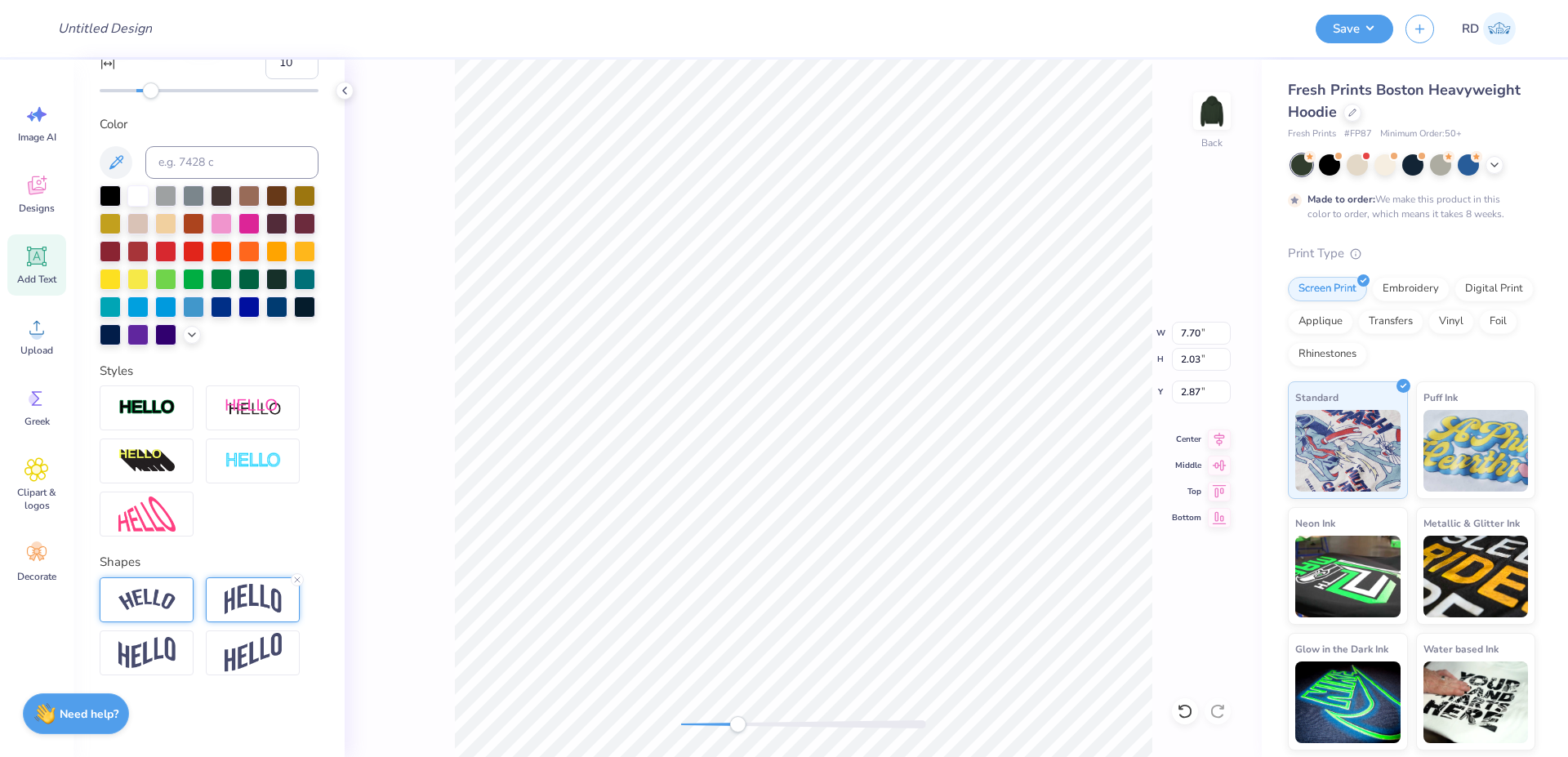
type input "8.97"
click at [793, 713] on div "Back W 3.18 3.18 " H 1.13 1.13 " Y 8.97 8.97 " Center [GEOGRAPHIC_DATA]" at bounding box center [803, 408] width 917 height 697
click at [1219, 435] on icon at bounding box center [1219, 436] width 10 height 14
click at [1223, 435] on icon at bounding box center [1219, 436] width 10 height 14
type input "8.71"
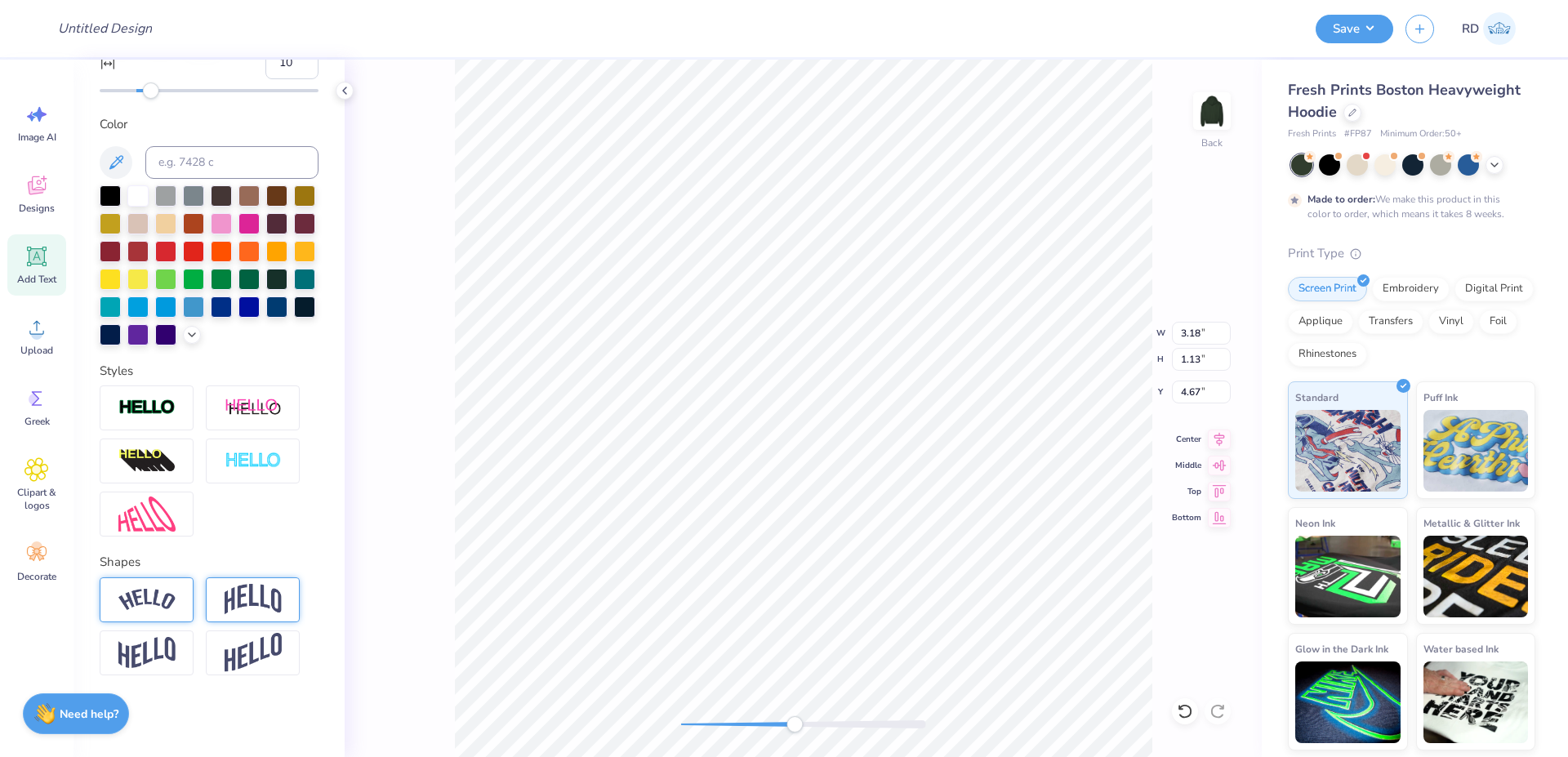
type input "4.53"
type input "2.87"
click at [1224, 430] on icon at bounding box center [1219, 437] width 23 height 20
type input "3.18"
type input "1.13"
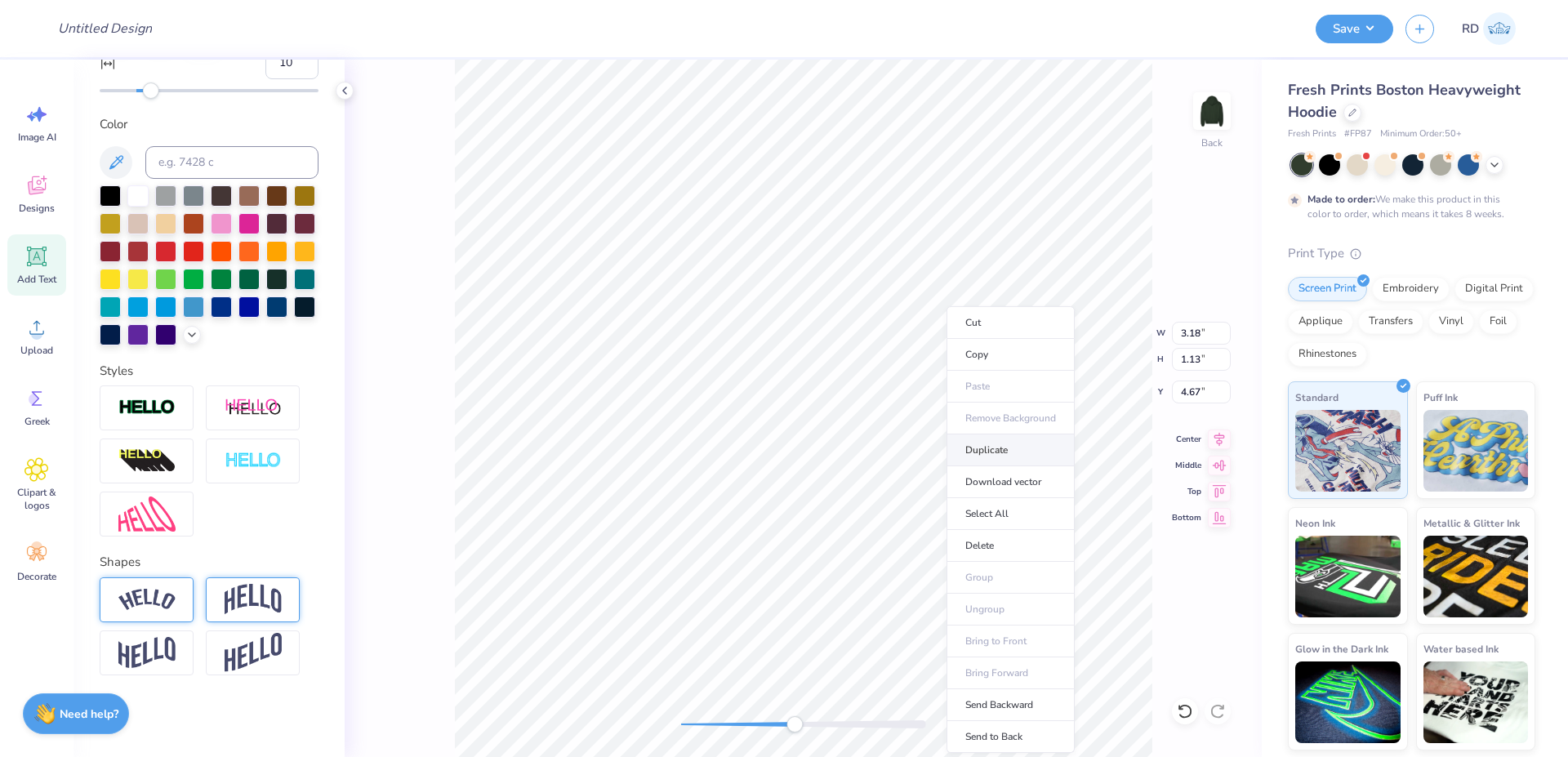
click at [1005, 449] on li "Duplicate" at bounding box center [1010, 450] width 128 height 32
type input "5.67"
type textarea "FALL 2025"
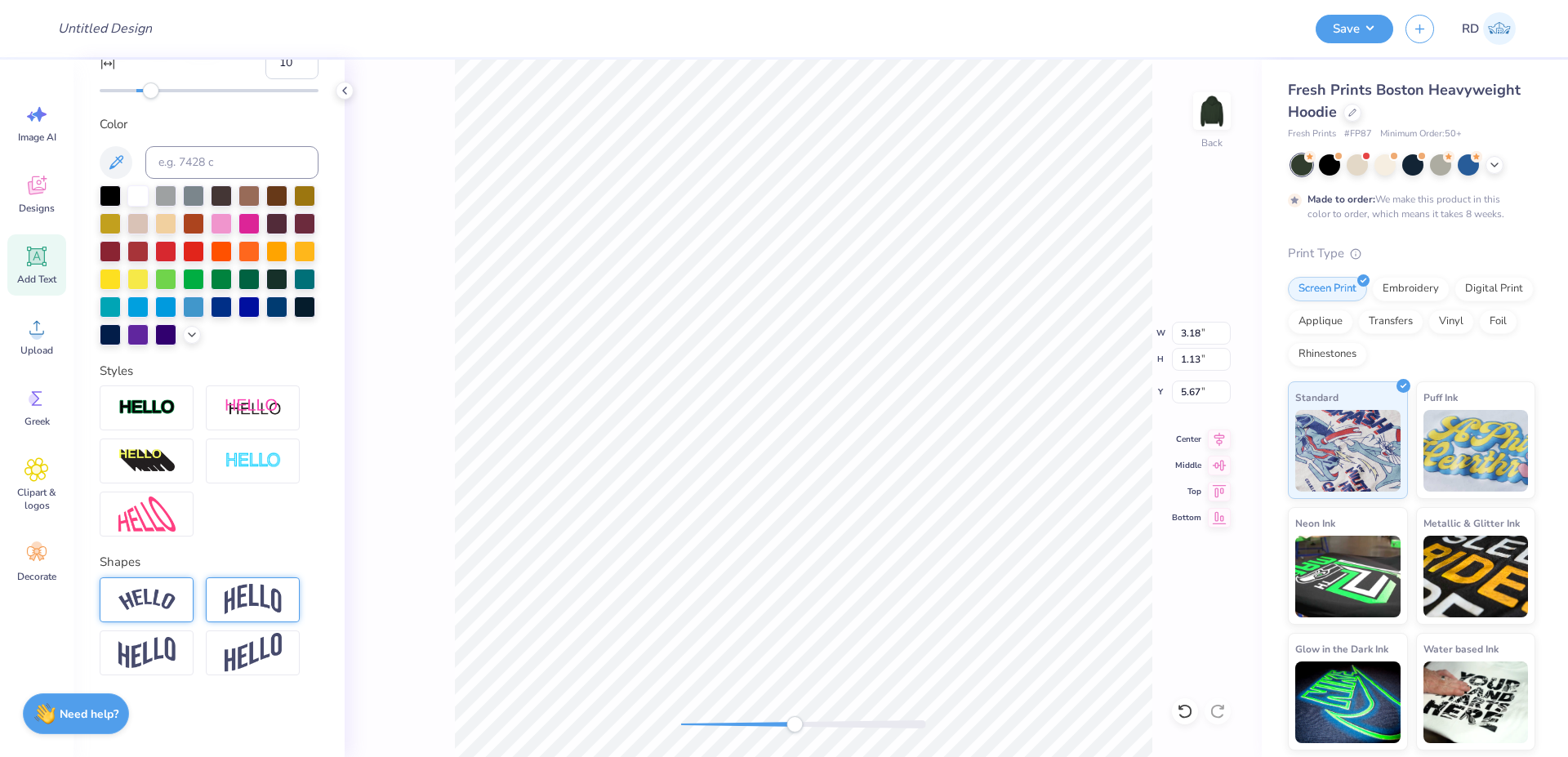
type input "4.67"
type input "6.81"
type input "7.83"
type input "8.71"
type input "4.53"
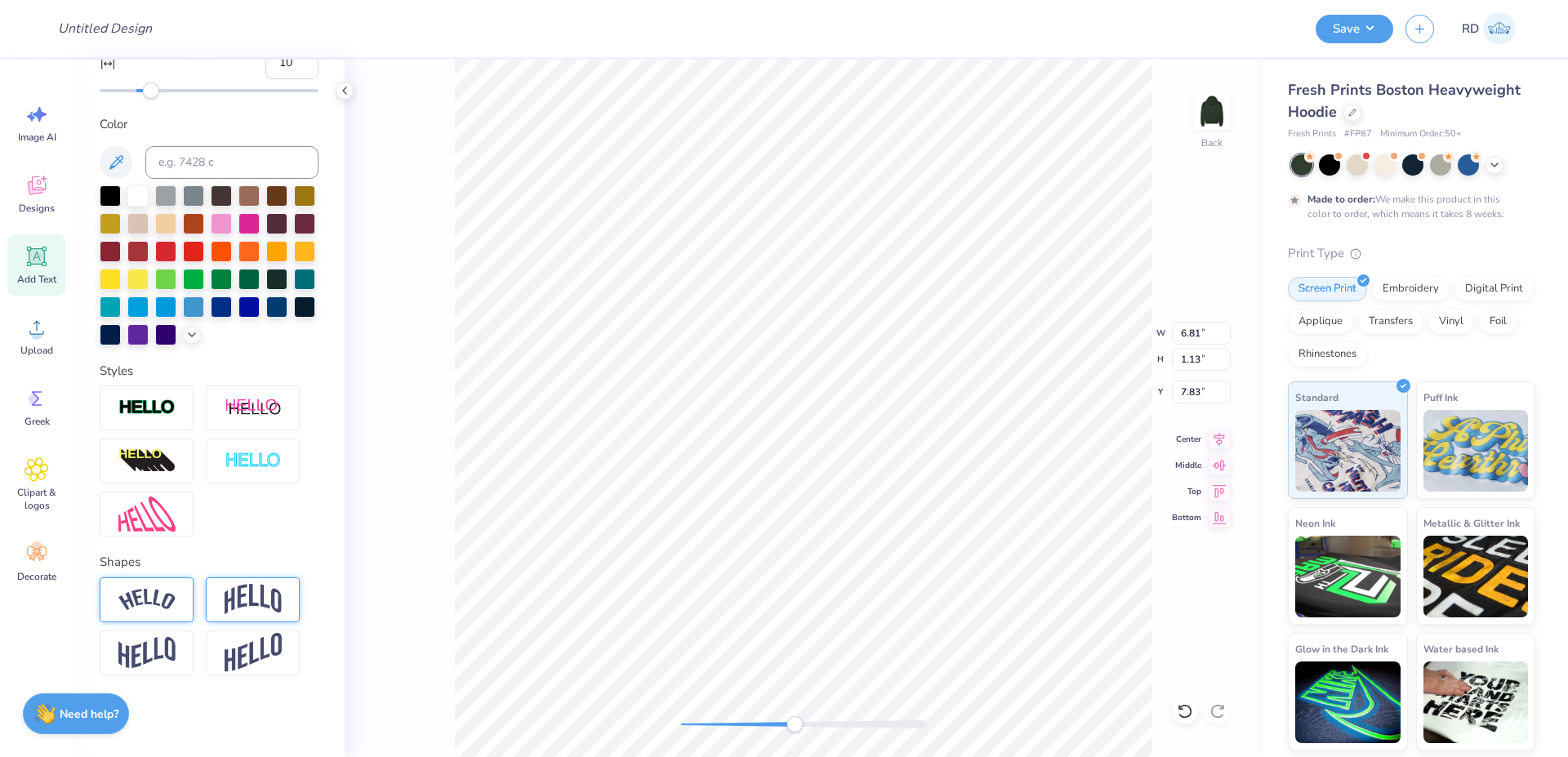
type input "2.87"
type input "3.58"
type input "0.59"
type input "6.53"
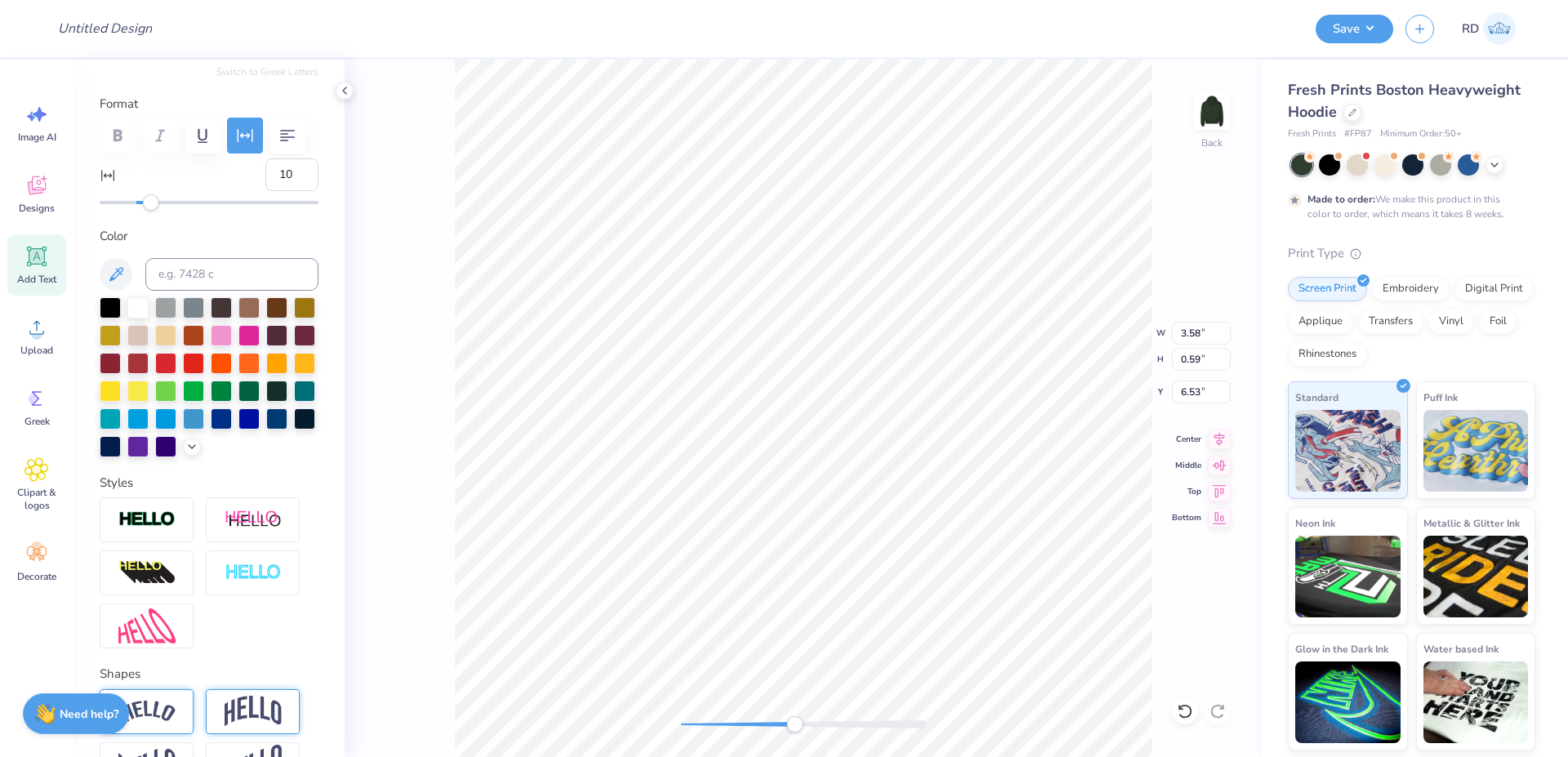
scroll to position [88, 0]
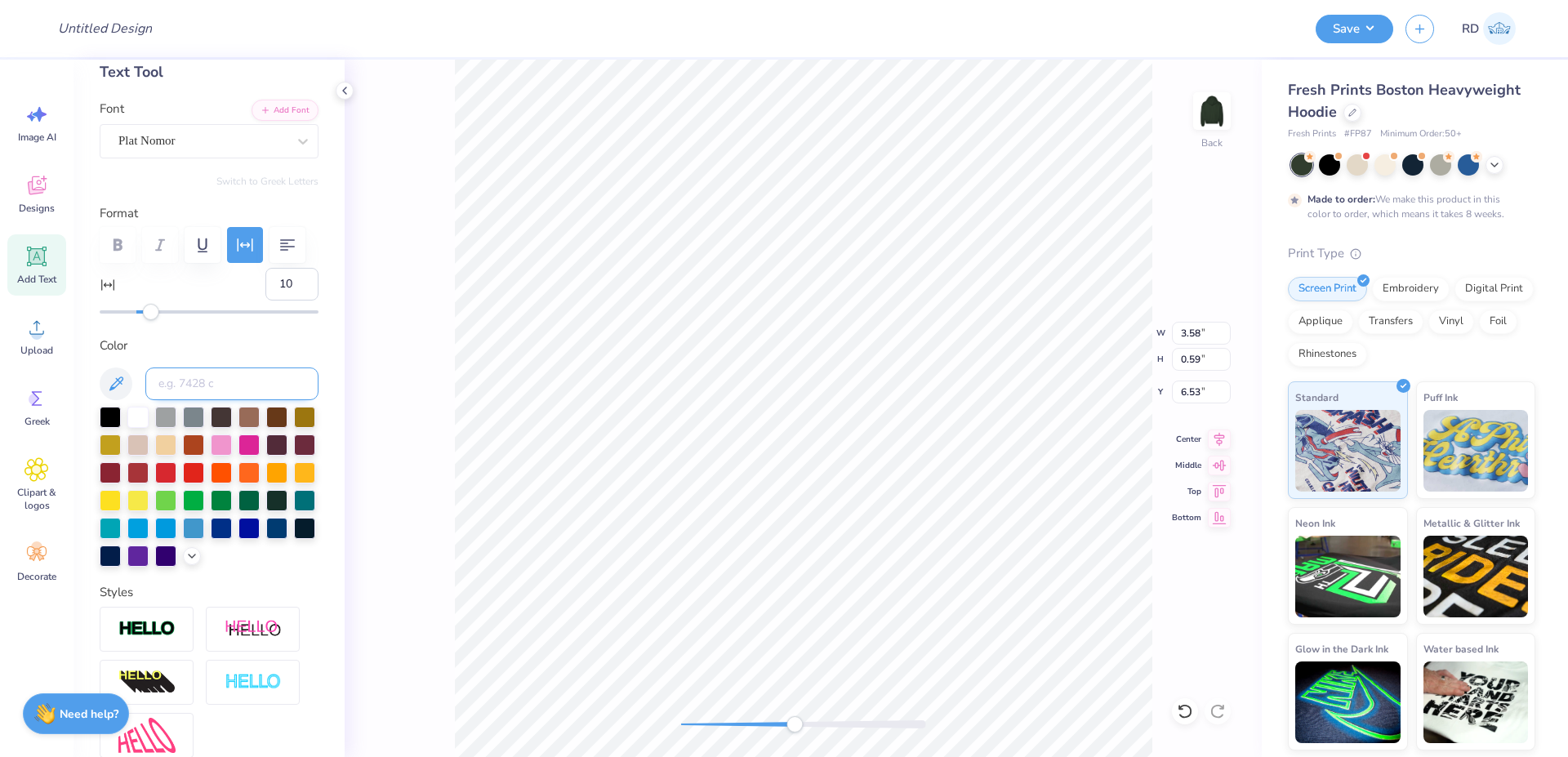
click at [213, 400] on input at bounding box center [231, 384] width 173 height 32
type input "5605"
click at [1220, 445] on icon at bounding box center [1219, 437] width 23 height 20
type input "8.71"
type input "4.53"
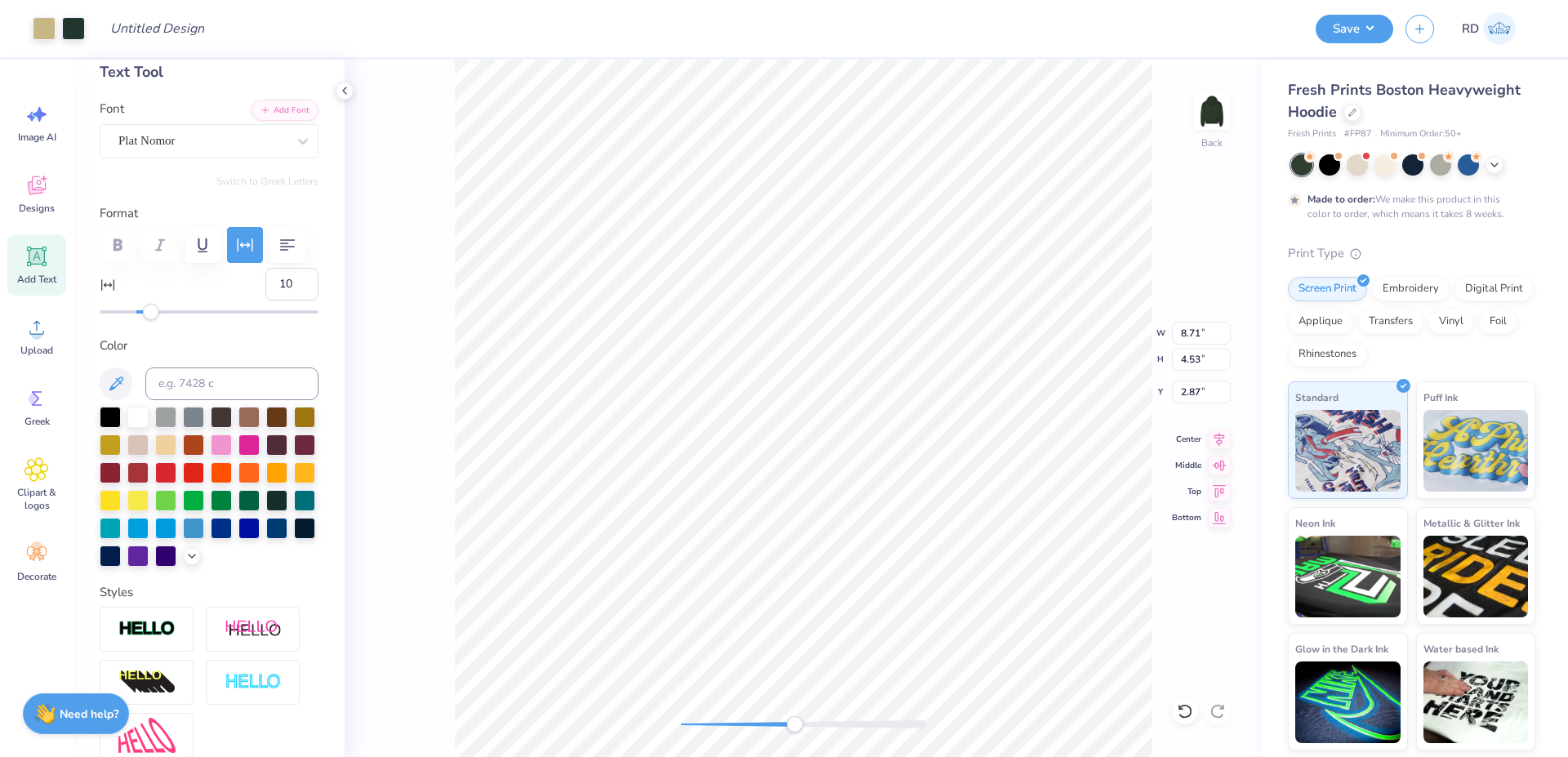
type input "2.87"
click at [1220, 435] on icon at bounding box center [1219, 436] width 10 height 14
click at [898, 722] on div "Back" at bounding box center [803, 408] width 917 height 697
click at [1105, 632] on li "Bring to Front" at bounding box center [1090, 641] width 128 height 32
click at [1063, 609] on li "Ungroup" at bounding box center [1067, 609] width 128 height 32
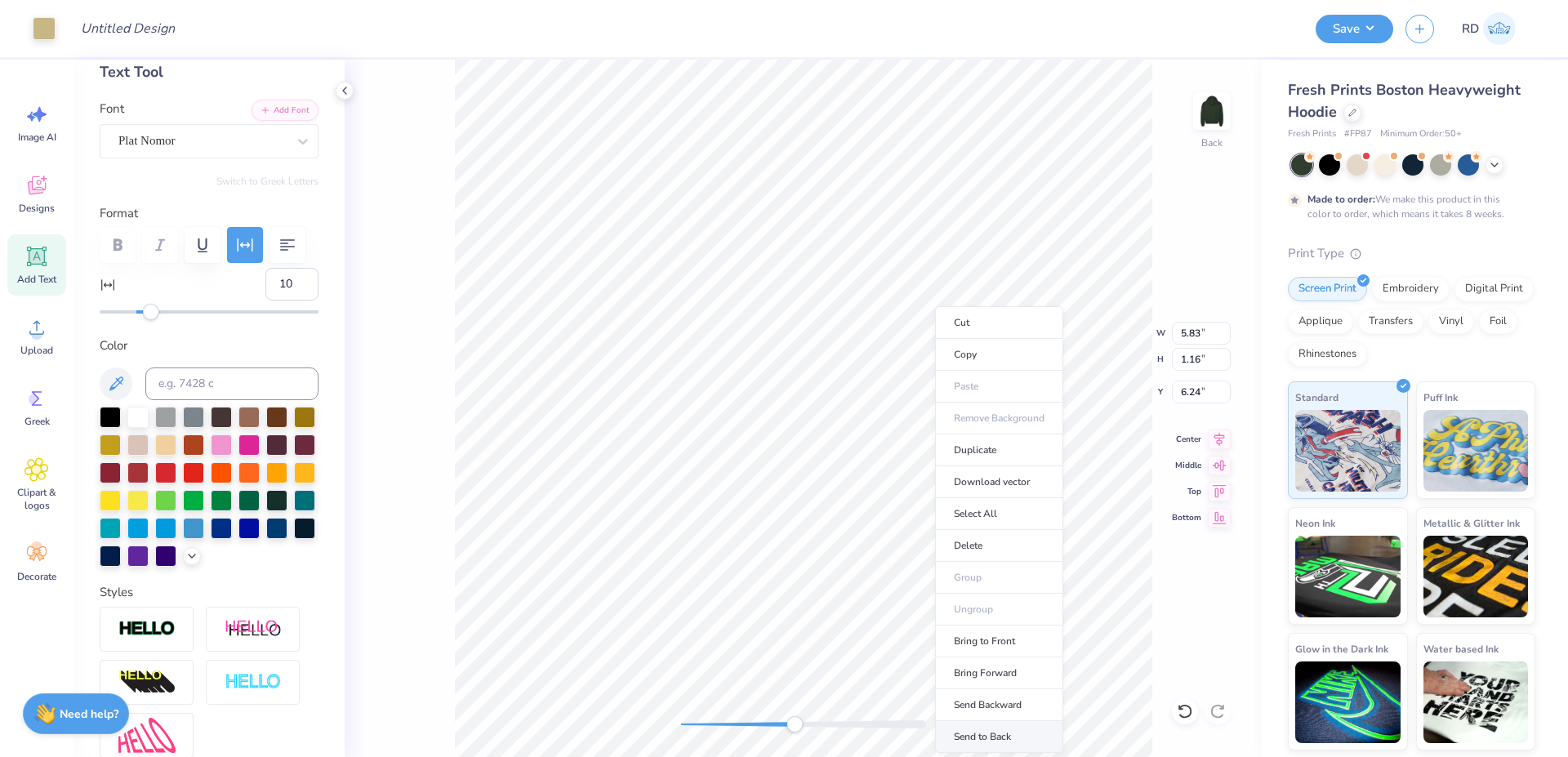
click at [974, 741] on li "Send to Back" at bounding box center [999, 737] width 128 height 32
type input "7.70"
type input "2.03"
type input "2.87"
click at [212, 400] on input at bounding box center [231, 384] width 173 height 32
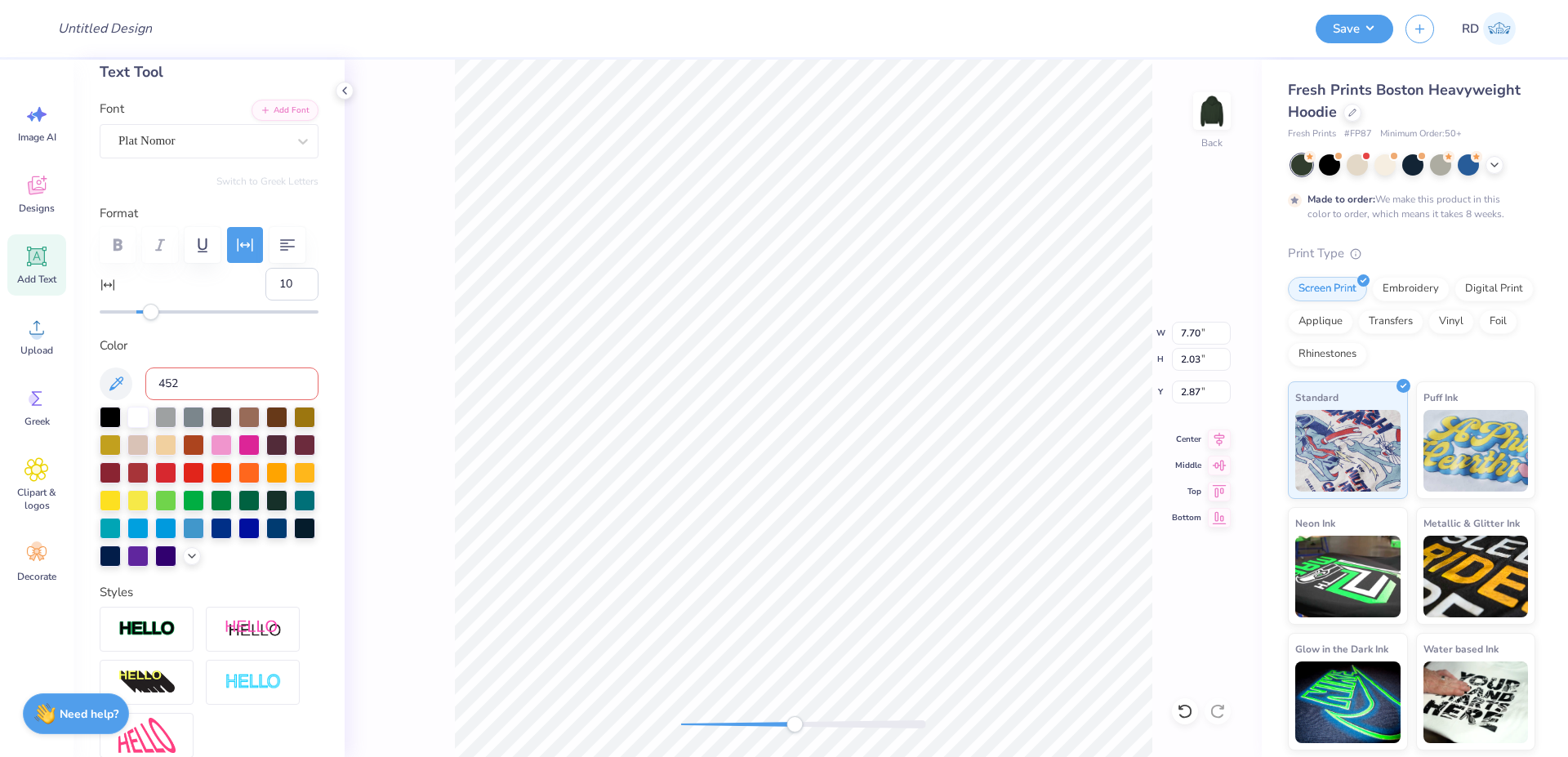
type input "4525"
type input "3.18"
type input "1.13"
type input "4.67"
click at [241, 400] on input at bounding box center [231, 384] width 173 height 32
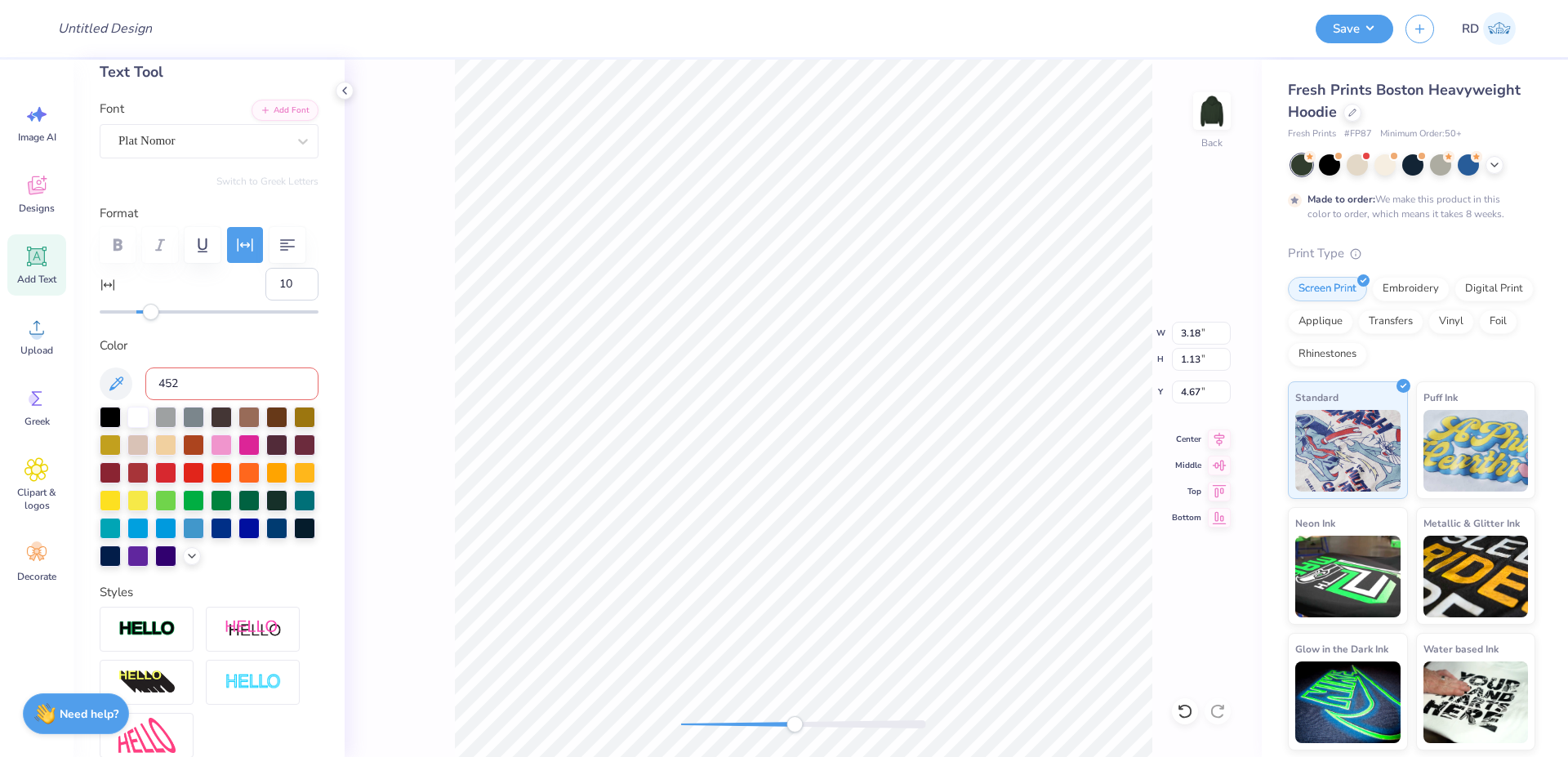
type input "4525"
drag, startPoint x: 784, startPoint y: 726, endPoint x: 752, endPoint y: 730, distance: 32.2
click at [752, 729] on div at bounding box center [803, 725] width 245 height 9
click at [1220, 434] on icon at bounding box center [1219, 437] width 23 height 20
click at [720, 715] on div "Back" at bounding box center [803, 408] width 917 height 697
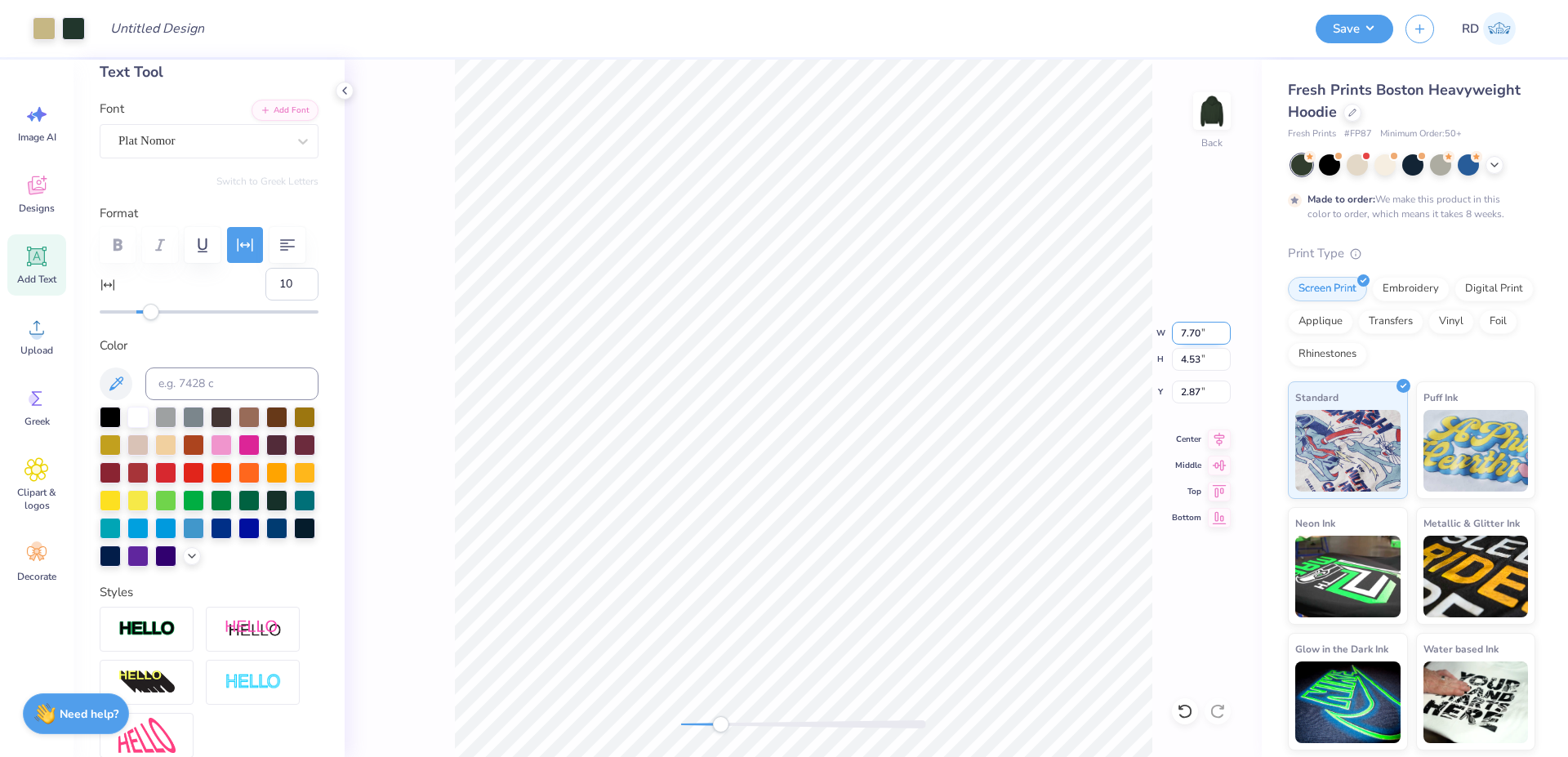
click at [1195, 334] on input "7.70" at bounding box center [1201, 333] width 59 height 23
type input "1.59"
type input "1.66"
type input "4.36"
click at [908, 714] on div "Back" at bounding box center [803, 408] width 917 height 697
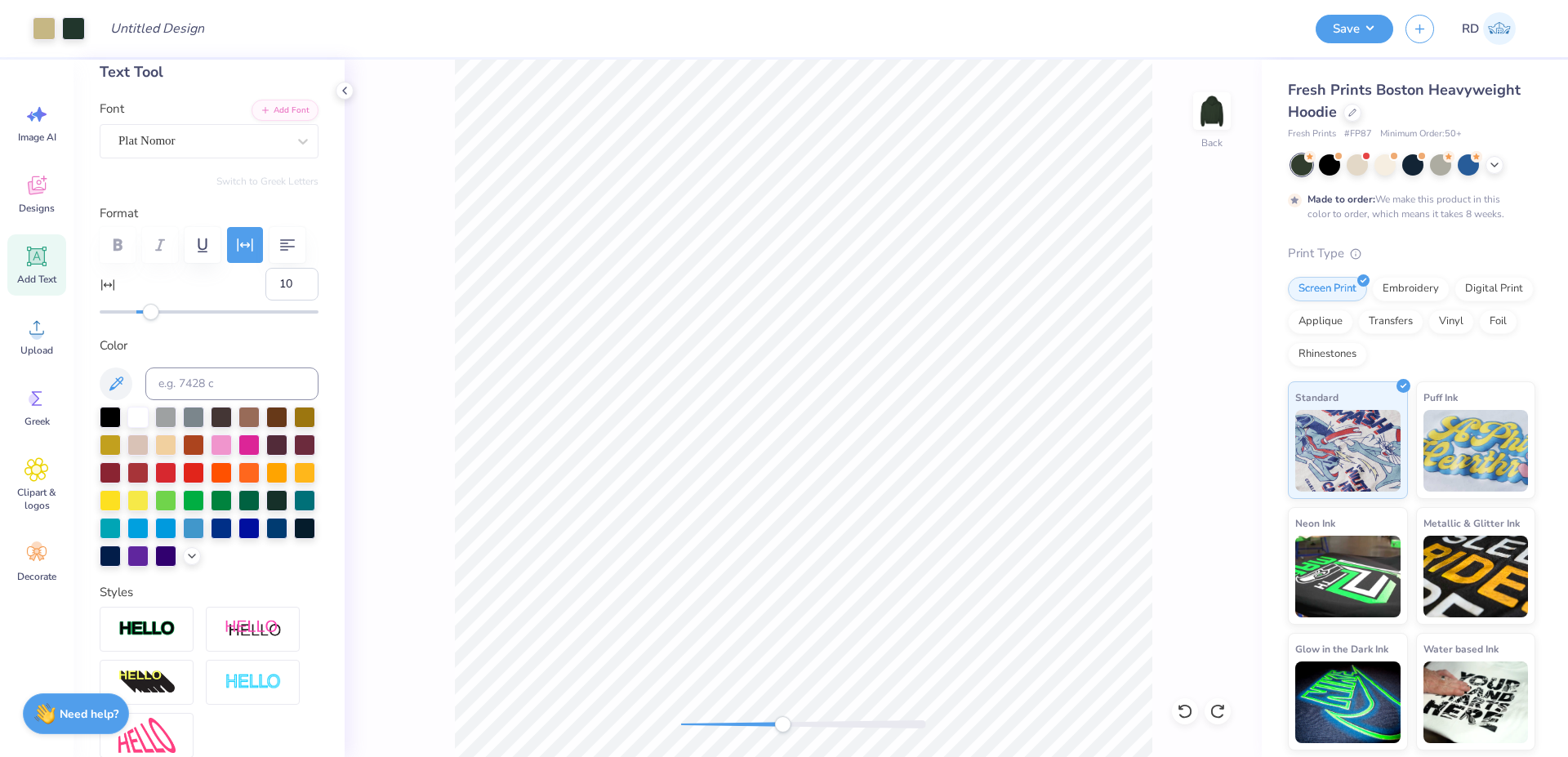
click at [742, 742] on div "Back" at bounding box center [803, 408] width 917 height 697
drag, startPoint x: 903, startPoint y: 721, endPoint x: 775, endPoint y: 722, distance: 128.0
click at [849, 574] on li "Group" at bounding box center [855, 578] width 128 height 32
click at [696, 720] on div at bounding box center [803, 725] width 245 height 9
click at [1200, 335] on input "7.70" at bounding box center [1201, 333] width 59 height 23
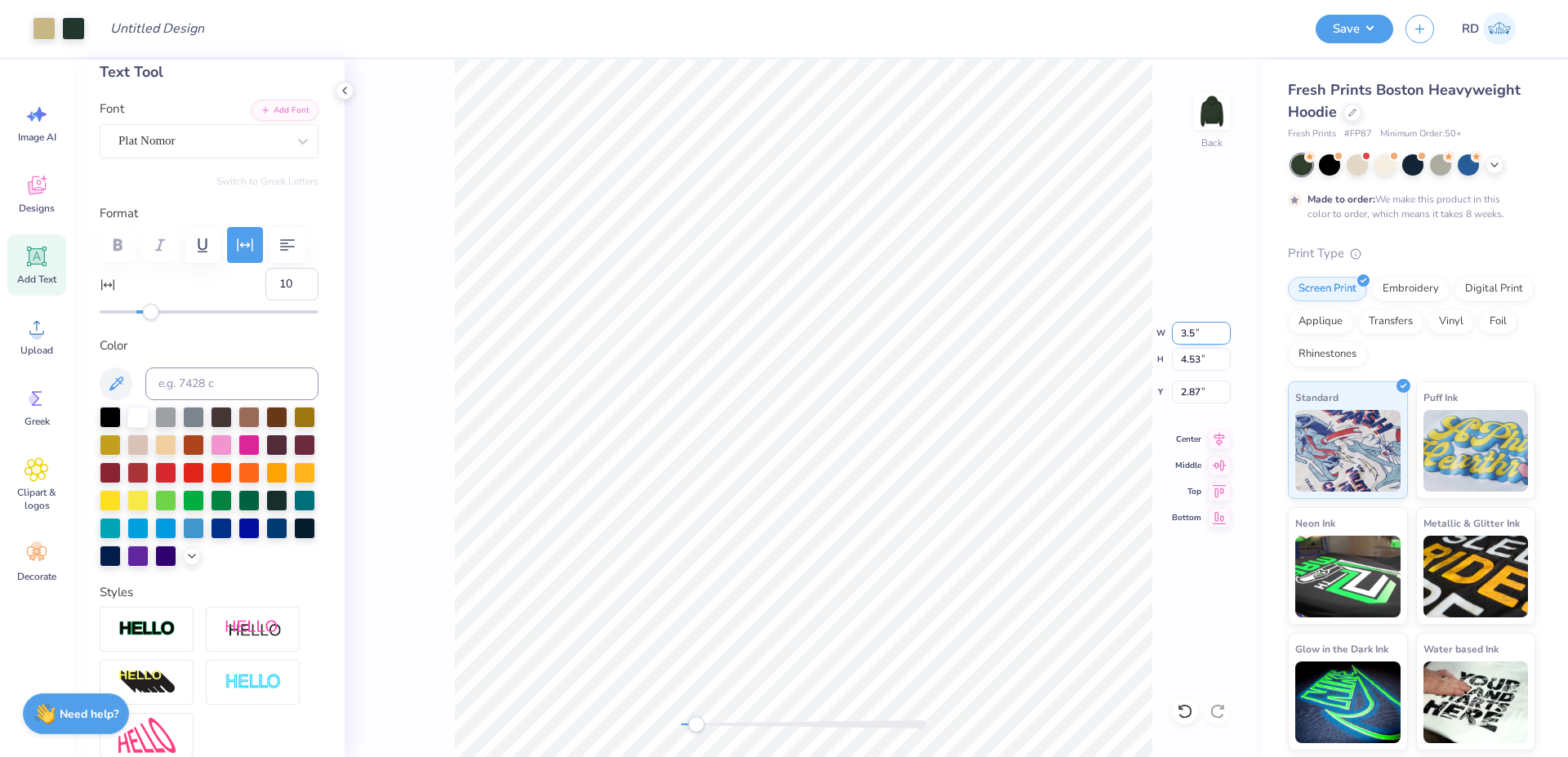
type input "3.5"
drag, startPoint x: 711, startPoint y: 719, endPoint x: 687, endPoint y: 722, distance: 24.2
click at [687, 722] on div at bounding box center [803, 724] width 245 height 16
click at [1195, 335] on input "1.59" at bounding box center [1201, 333] width 59 height 23
type input "3.5"
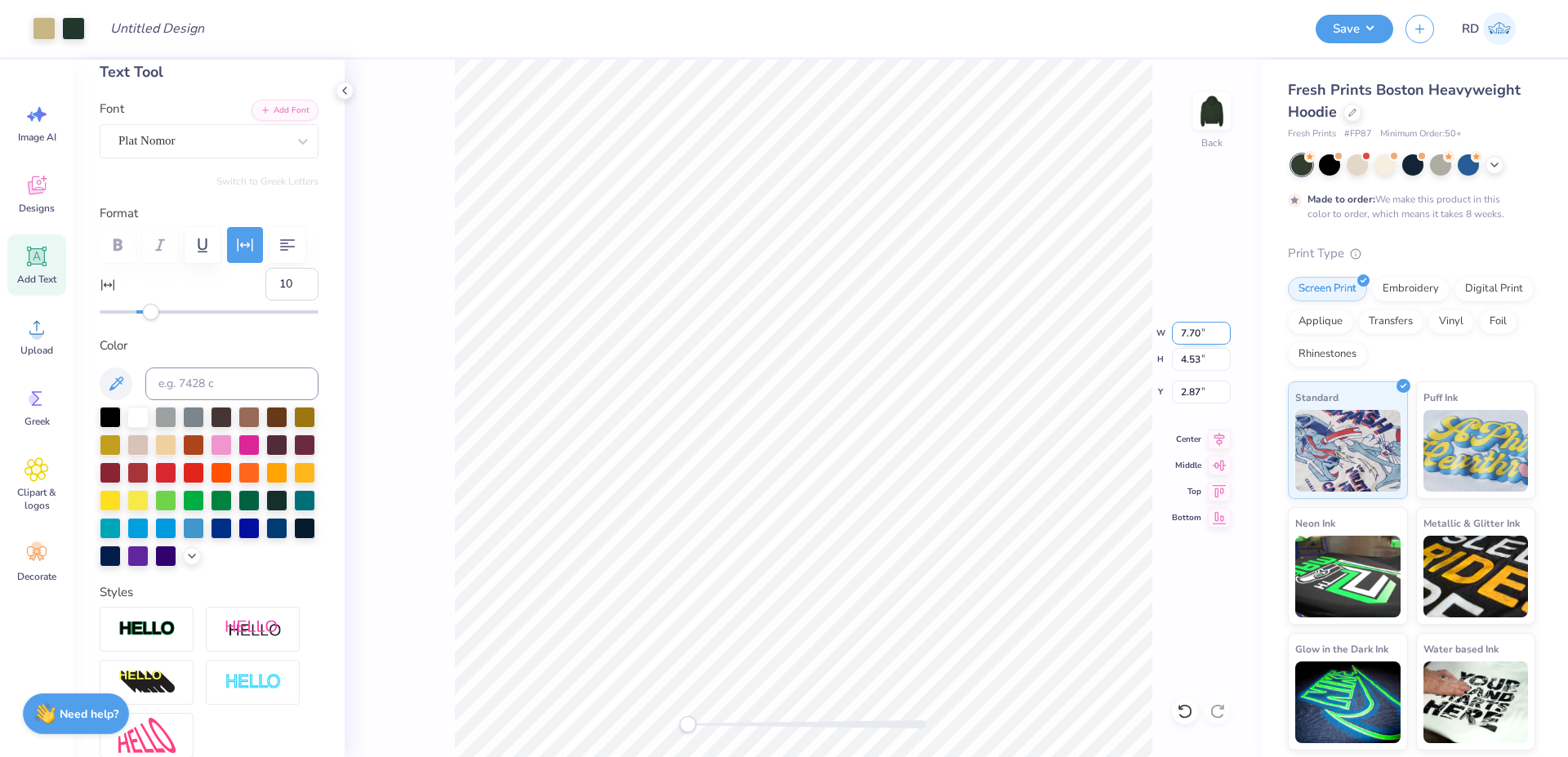
click at [1195, 334] on input "7.70" at bounding box center [1201, 333] width 59 height 23
type input "3"
drag, startPoint x: 1193, startPoint y: 393, endPoint x: 1209, endPoint y: 396, distance: 16.3
click at [1193, 393] on input "4.79" at bounding box center [1201, 392] width 59 height 23
type input "3"
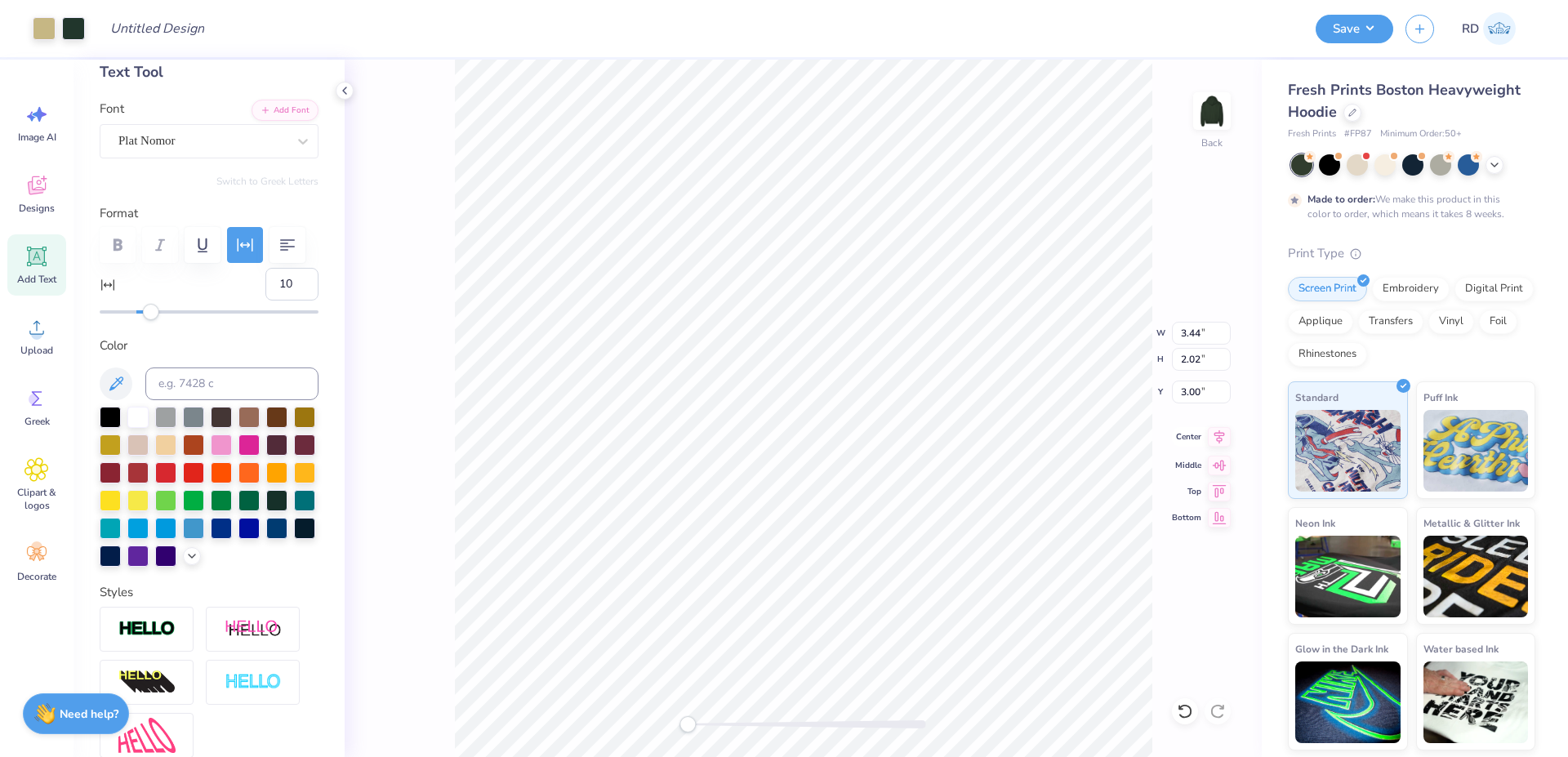
click at [1220, 439] on icon at bounding box center [1219, 436] width 10 height 14
drag, startPoint x: 707, startPoint y: 723, endPoint x: 729, endPoint y: 720, distance: 22.2
click at [729, 720] on div at bounding box center [803, 725] width 245 height 9
click at [771, 713] on div "Back" at bounding box center [803, 408] width 917 height 697
click at [659, 727] on div "Back" at bounding box center [803, 408] width 917 height 697
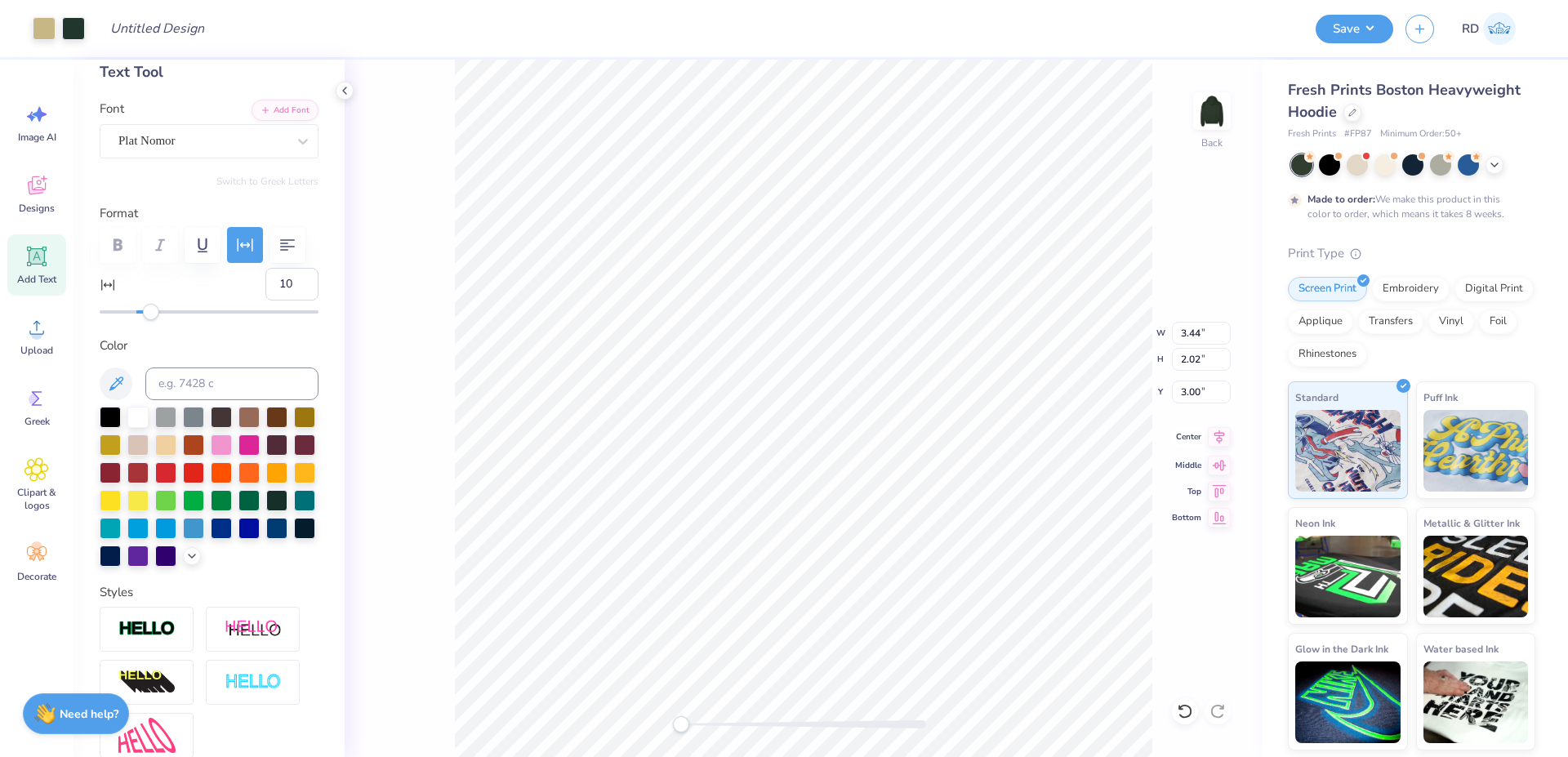
drag, startPoint x: 1214, startPoint y: 435, endPoint x: 1199, endPoint y: 435, distance: 15.0
click at [1215, 435] on icon at bounding box center [1219, 436] width 10 height 14
drag, startPoint x: 743, startPoint y: 721, endPoint x: 711, endPoint y: 727, distance: 32.6
click at [711, 727] on div at bounding box center [803, 725] width 245 height 9
click at [658, 732] on div "Back" at bounding box center [803, 408] width 917 height 697
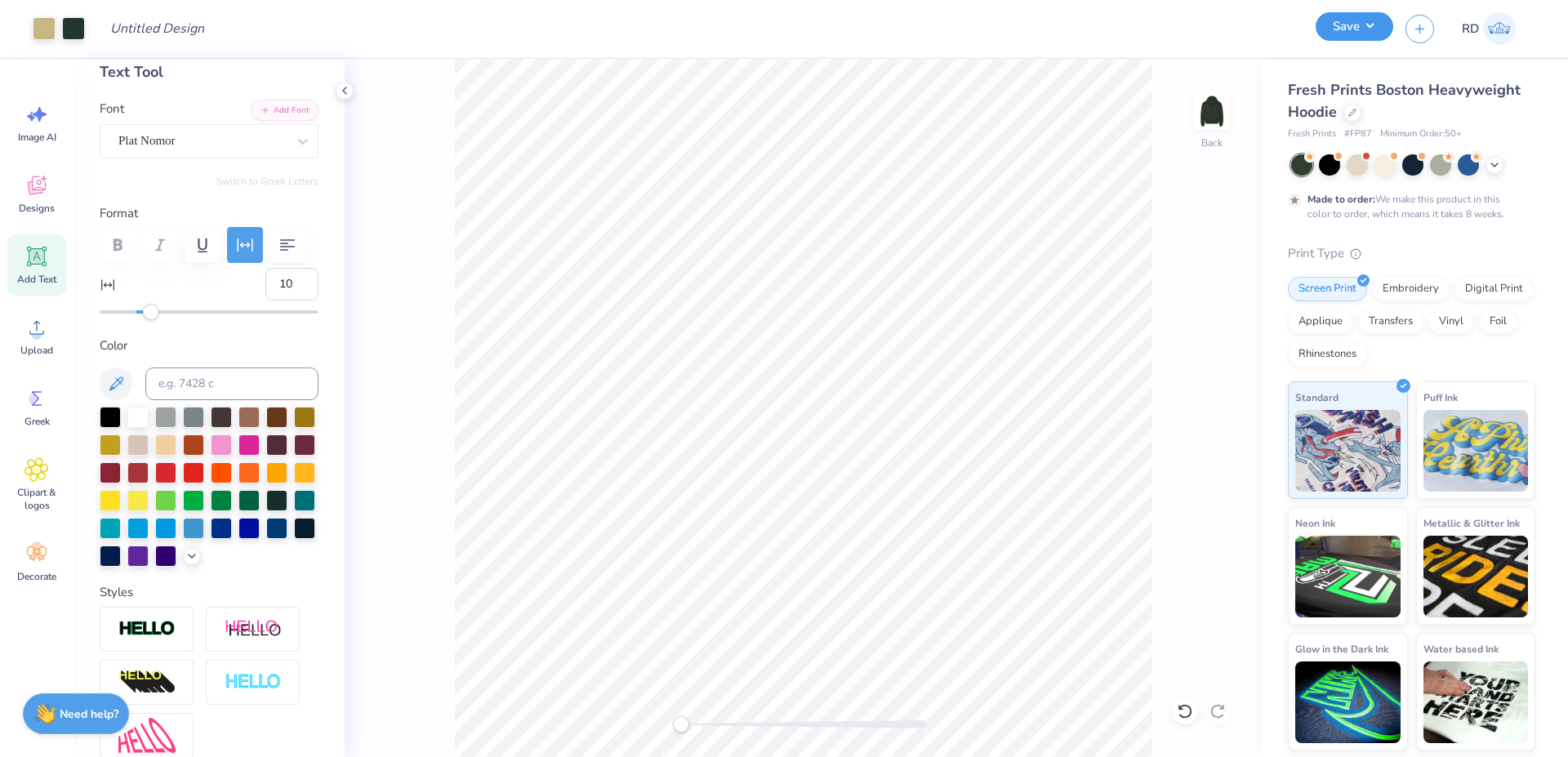
click at [1368, 35] on button "Save" at bounding box center [1354, 26] width 78 height 29
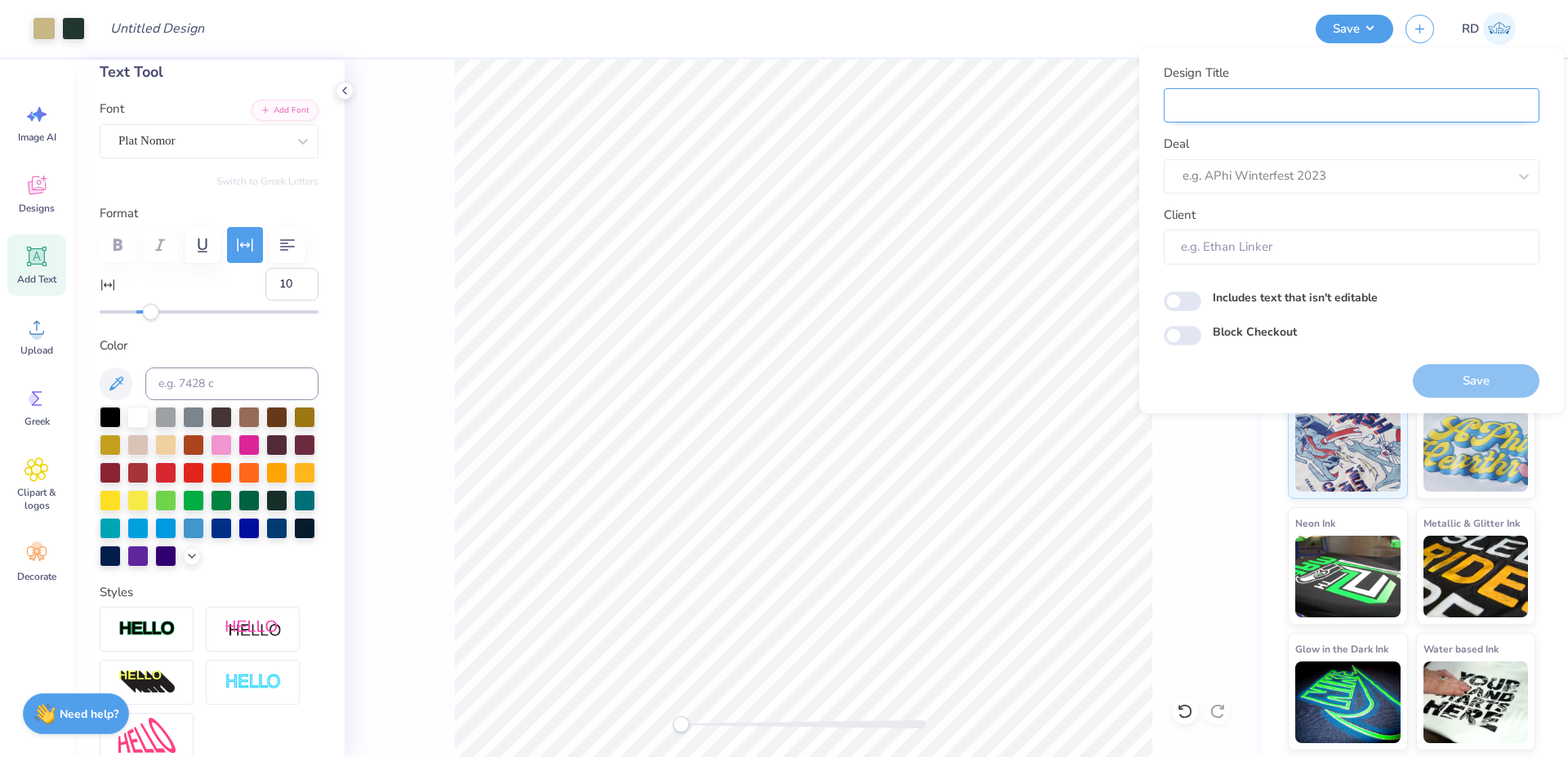
click at [1383, 105] on input "Design Title" at bounding box center [1351, 105] width 375 height 35
paste input "FPS240096"
type input "FPS240096"
click at [1299, 168] on div at bounding box center [1344, 176] width 325 height 22
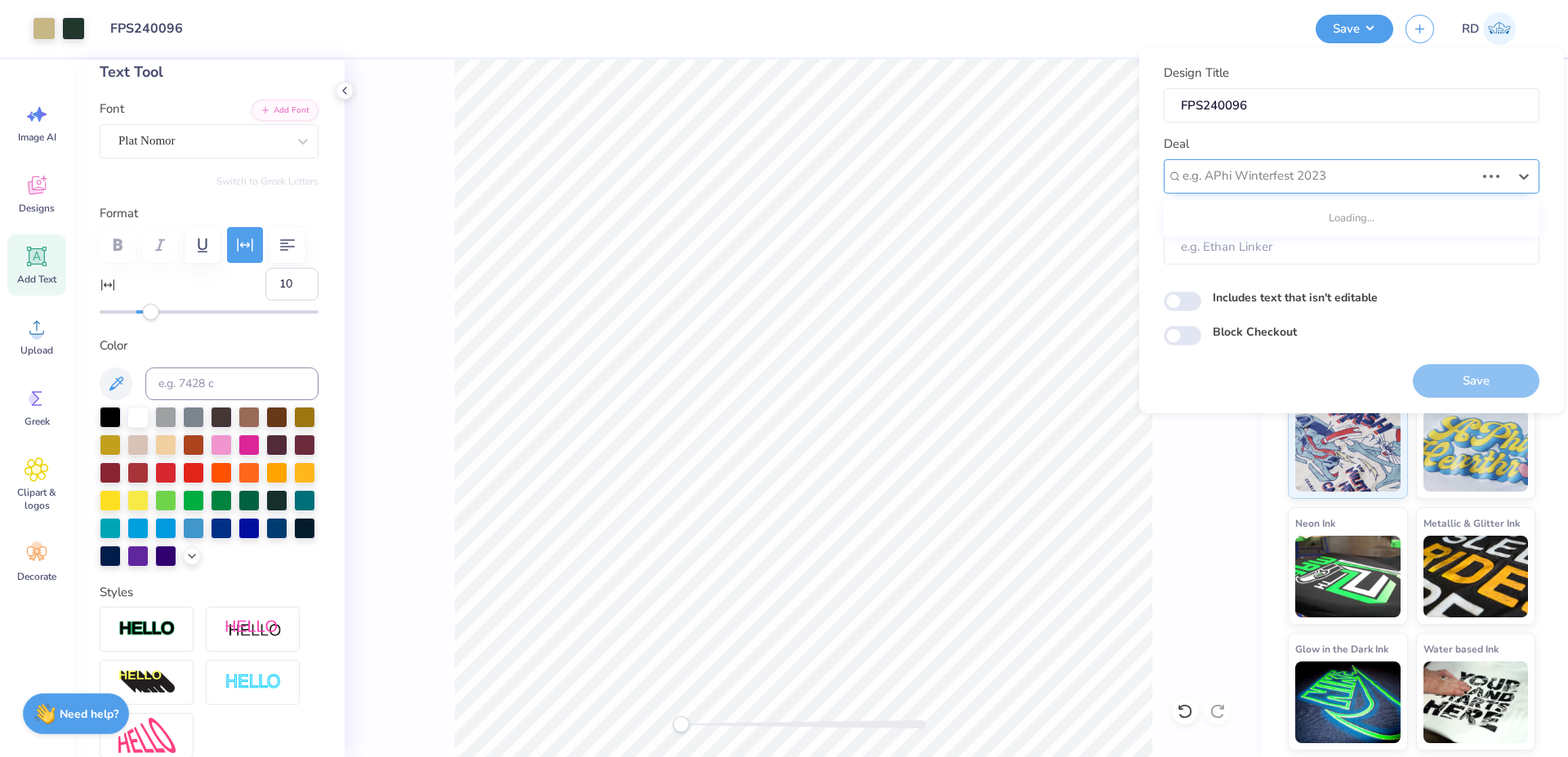
type input "d"
click at [1315, 218] on div "Design Tool Gallery" at bounding box center [1351, 220] width 363 height 27
type input "gallery"
type input "Design Tool Gallery User"
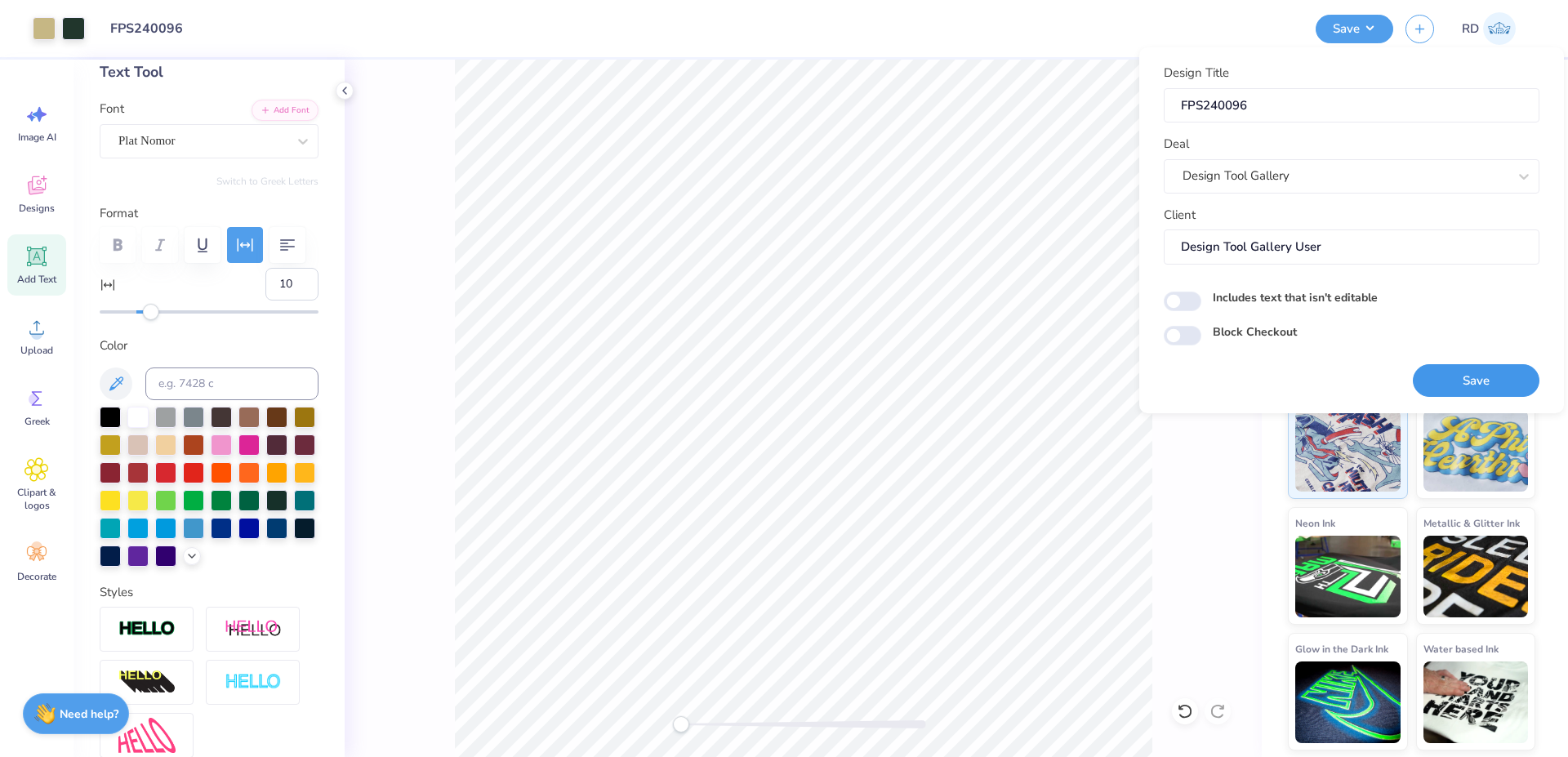
click at [1461, 383] on button "Save" at bounding box center [1476, 381] width 126 height 33
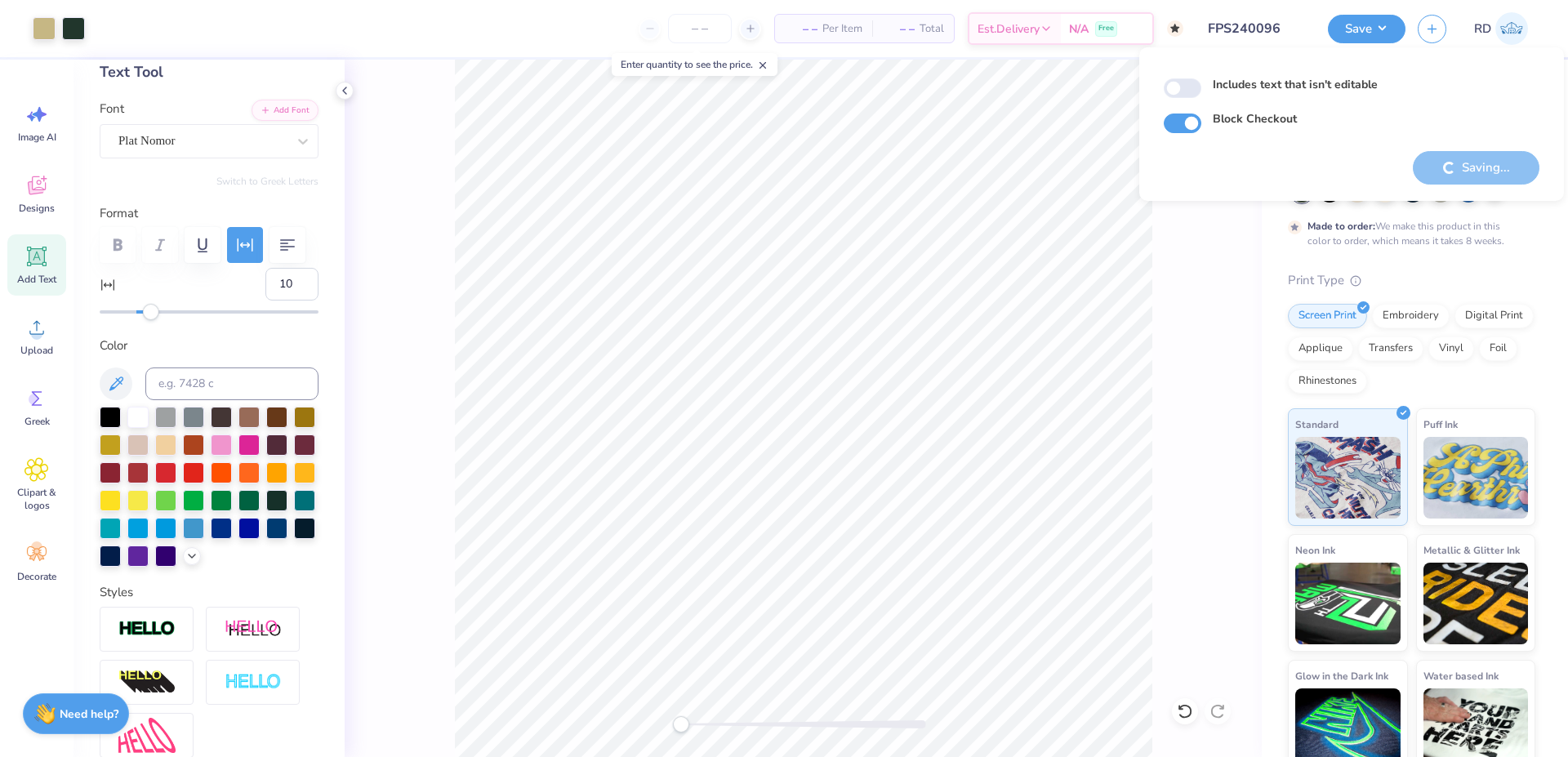
checkbox input "true"
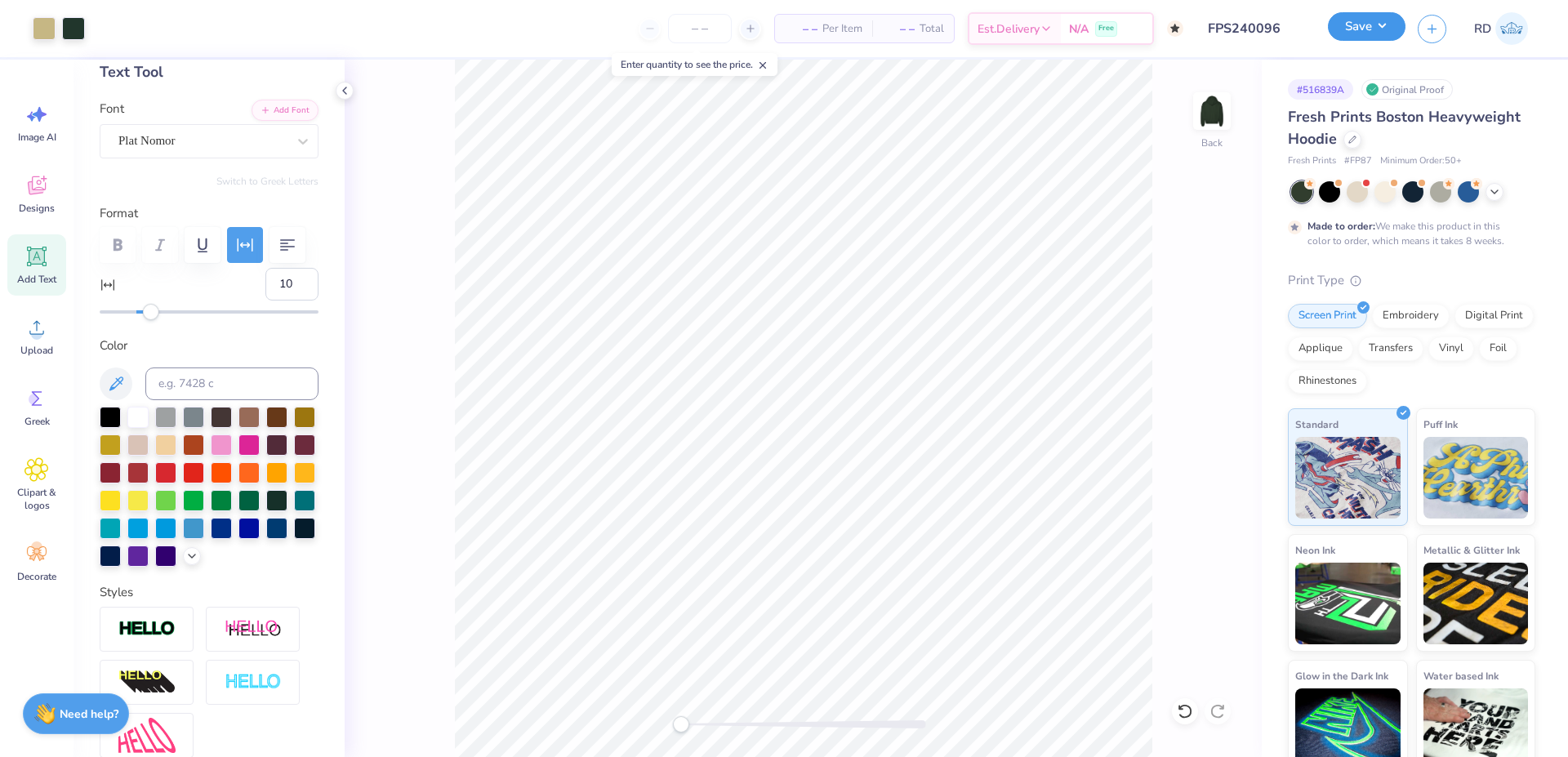
click at [1376, 26] on button "Save" at bounding box center [1366, 26] width 78 height 29
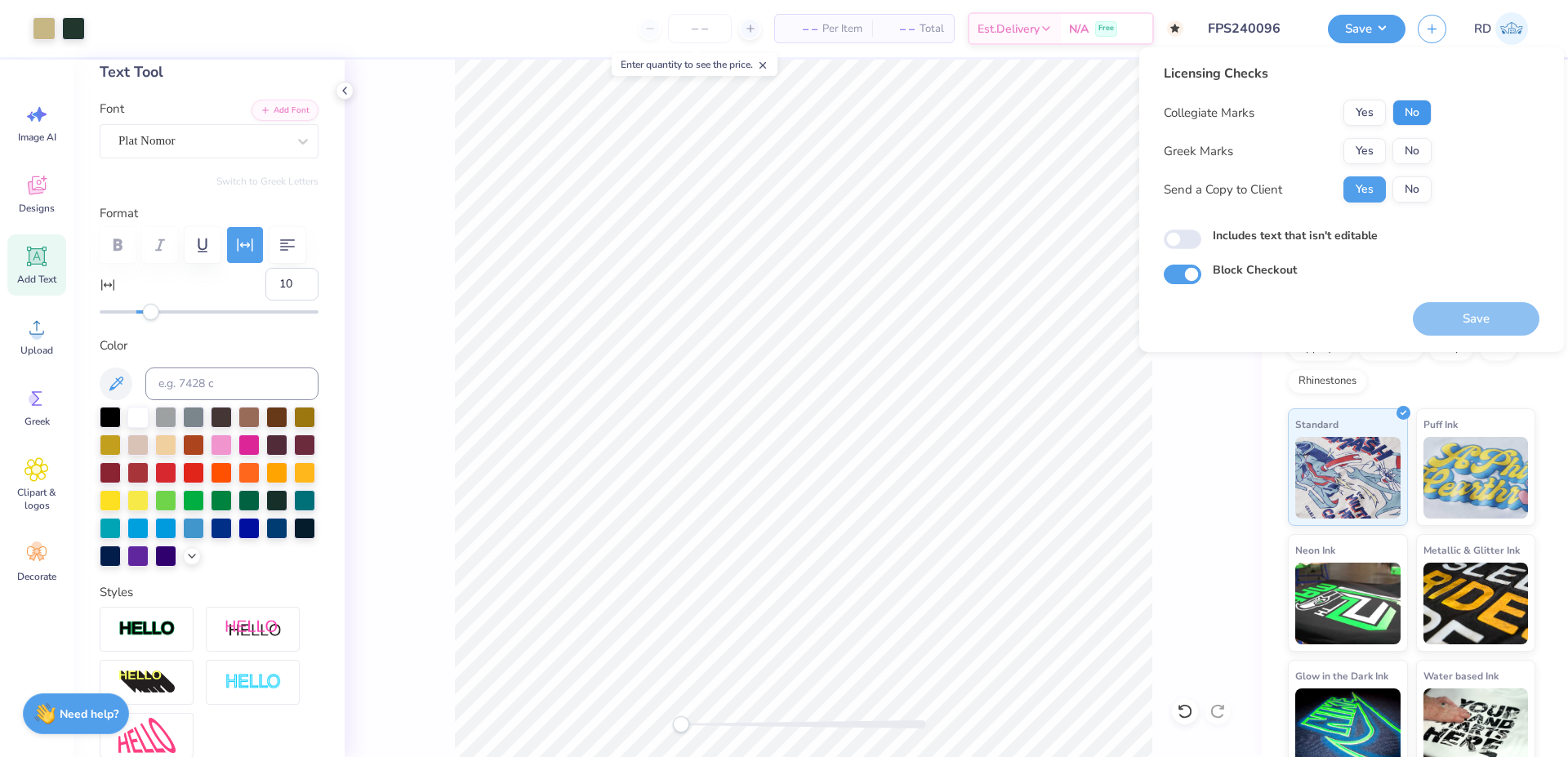
click at [1411, 107] on button "No" at bounding box center [1412, 113] width 39 height 26
click at [1363, 160] on button "Yes" at bounding box center [1365, 151] width 43 height 26
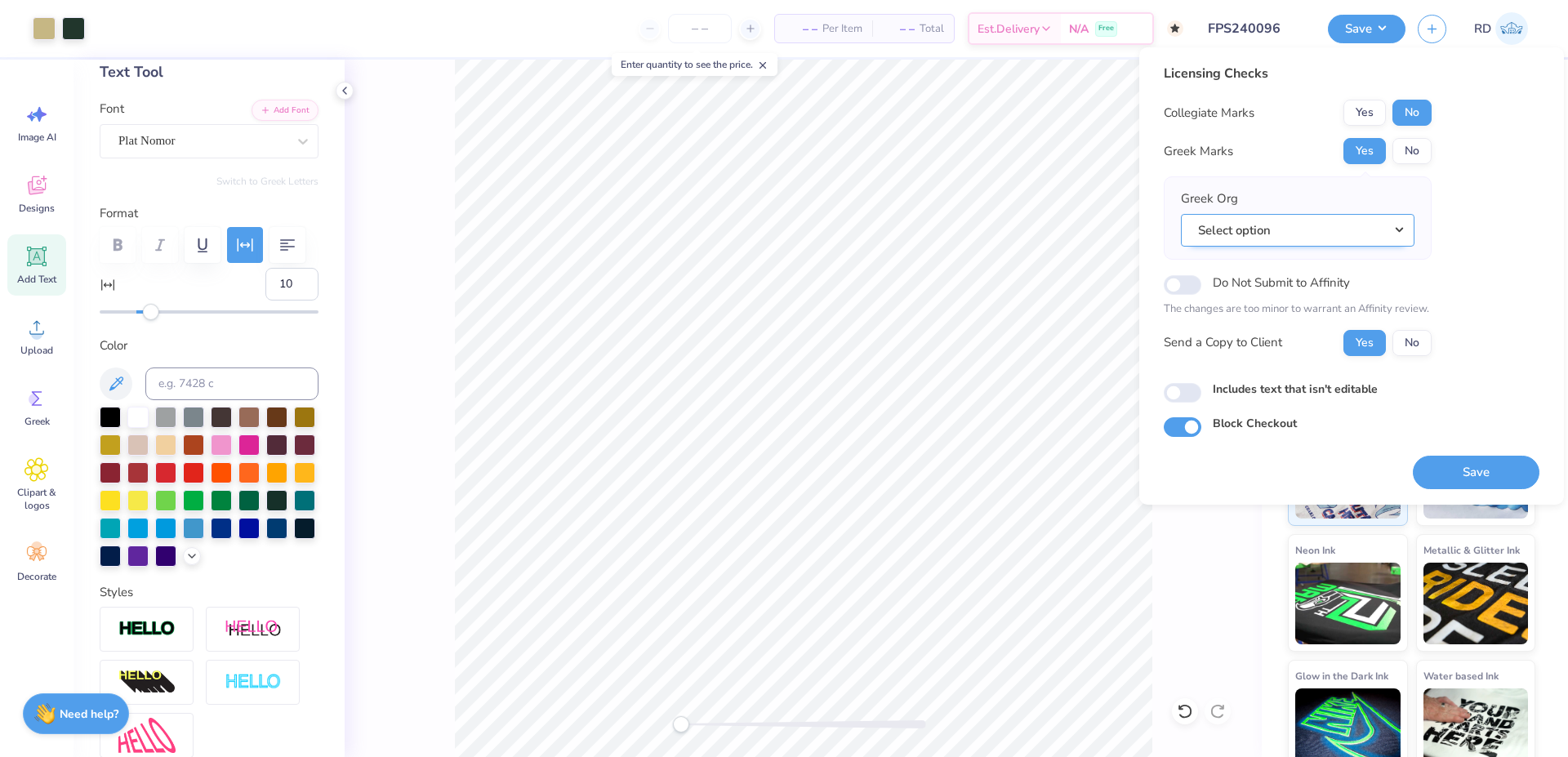
click at [1368, 230] on button "Select option" at bounding box center [1298, 230] width 234 height 33
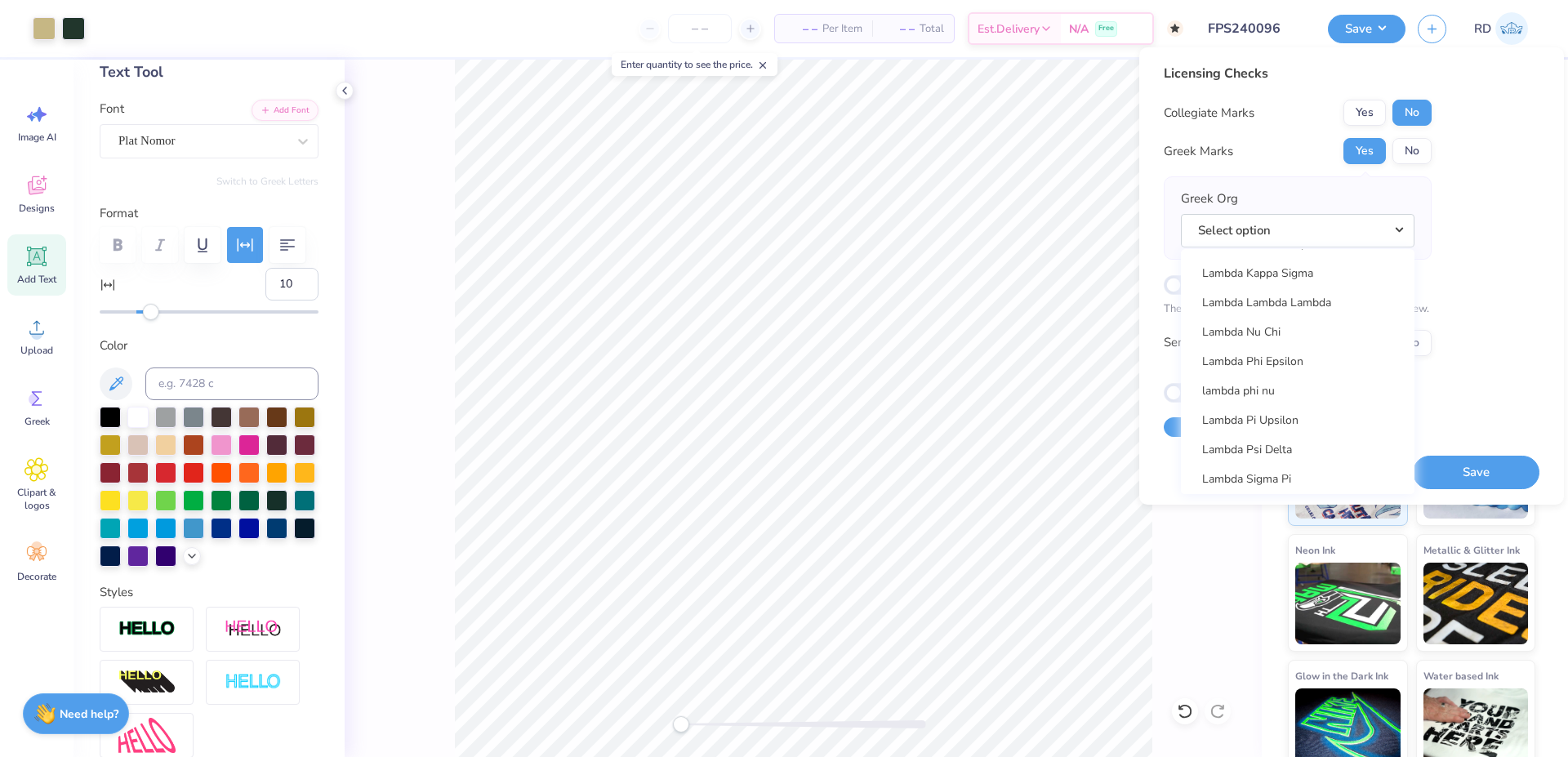
scroll to position [6544, 0]
click at [1300, 314] on link "Lambda Chi Alpha" at bounding box center [1298, 312] width 220 height 27
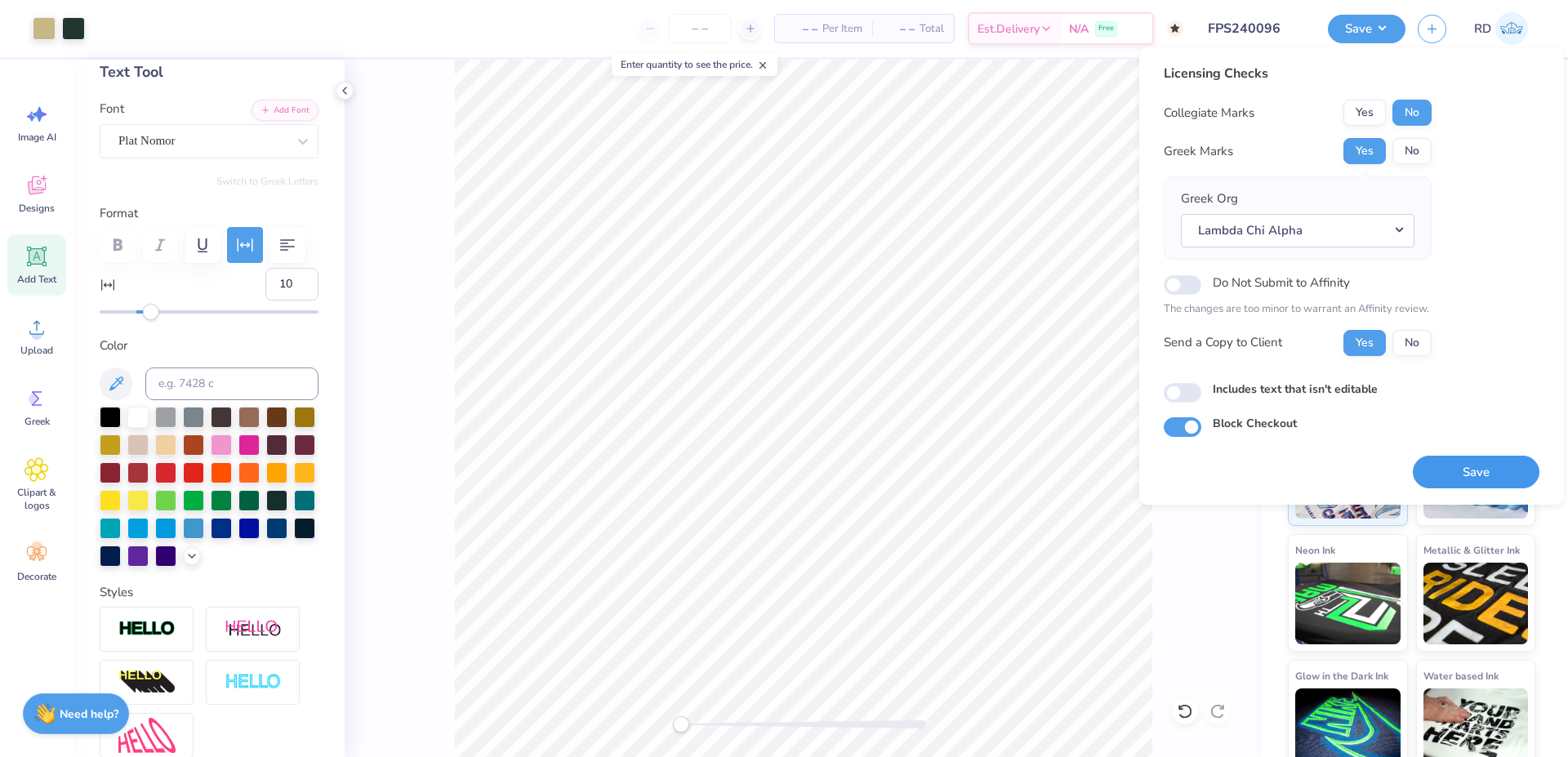
click at [1455, 468] on button "Save" at bounding box center [1476, 472] width 126 height 33
